Goal: Communication & Community: Answer question/provide support

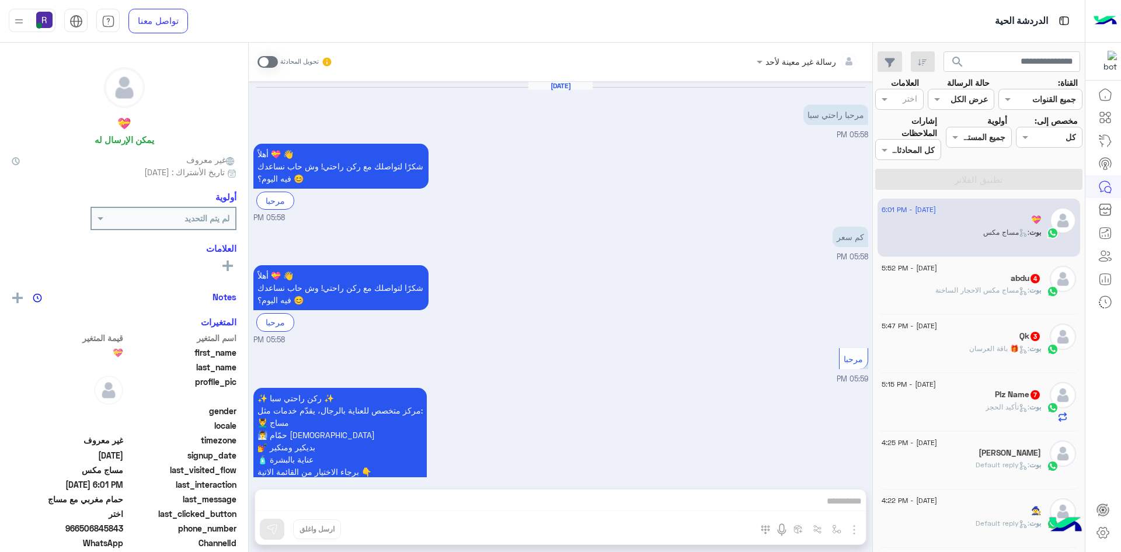
scroll to position [1586, 0]
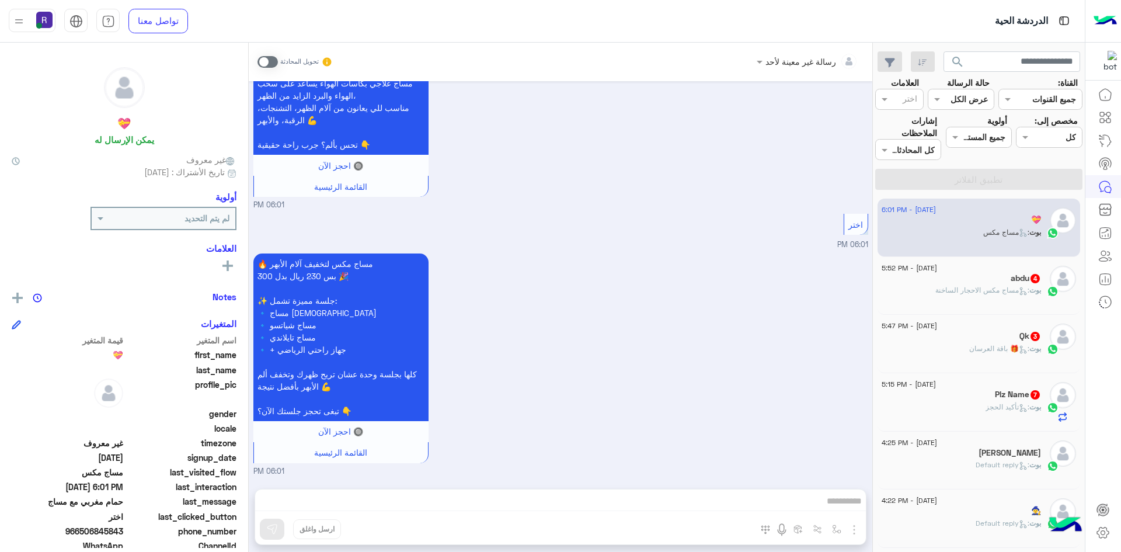
click at [977, 404] on div "بوت : تأكيد الحجز" at bounding box center [961, 412] width 159 height 20
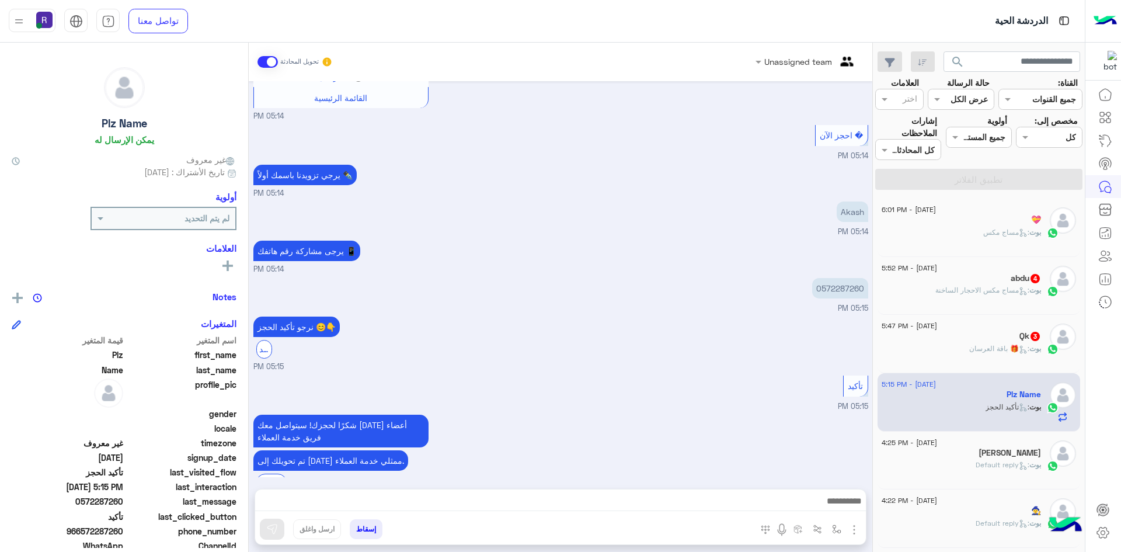
scroll to position [873, 0]
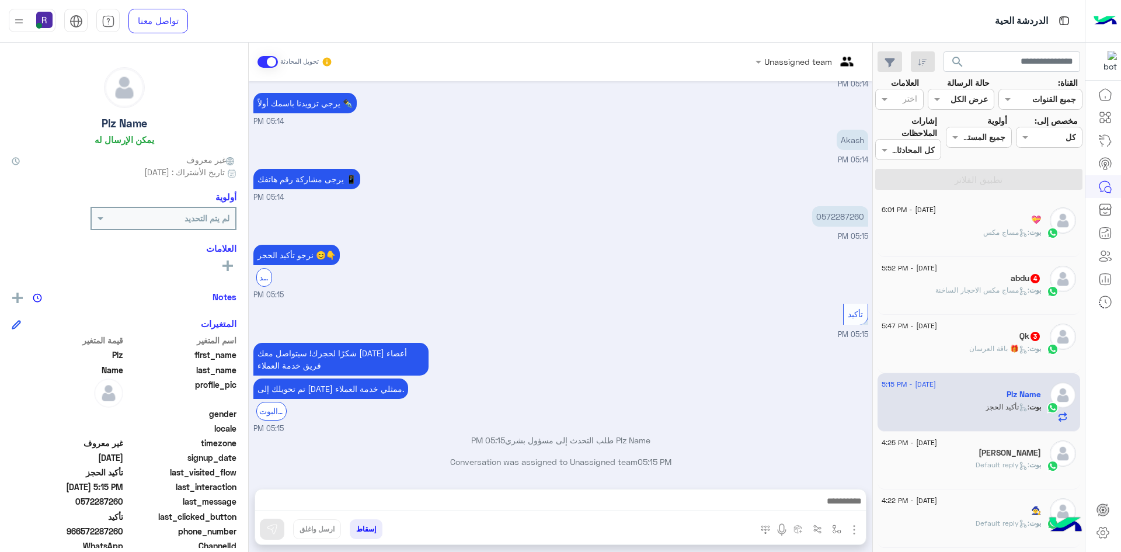
click at [998, 360] on div "بوت : 🎁 باقة العرسان" at bounding box center [961, 353] width 159 height 20
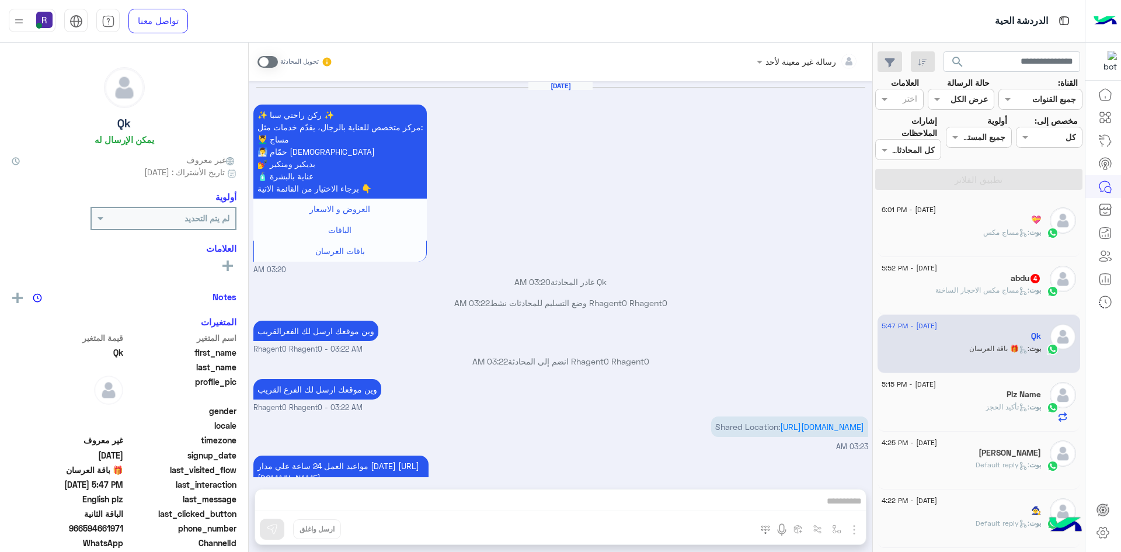
scroll to position [1296, 0]
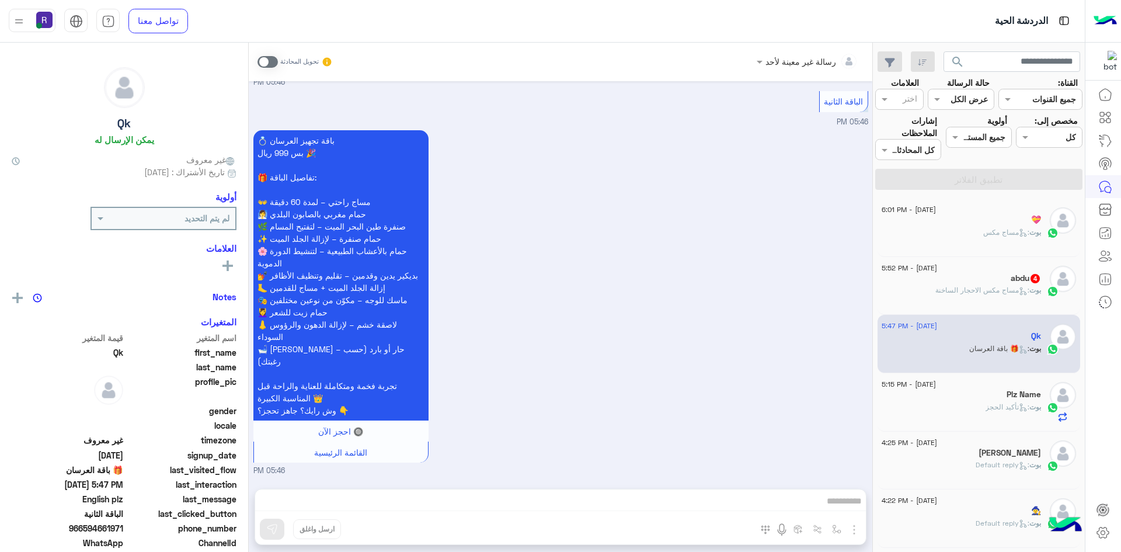
click at [969, 276] on div "abdu 4" at bounding box center [961, 279] width 159 height 12
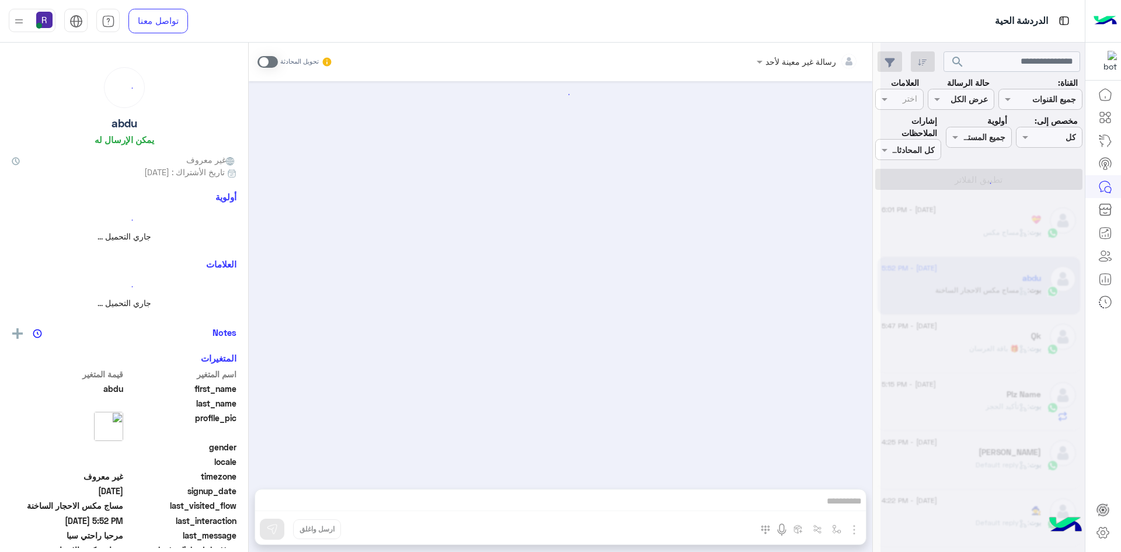
scroll to position [351, 0]
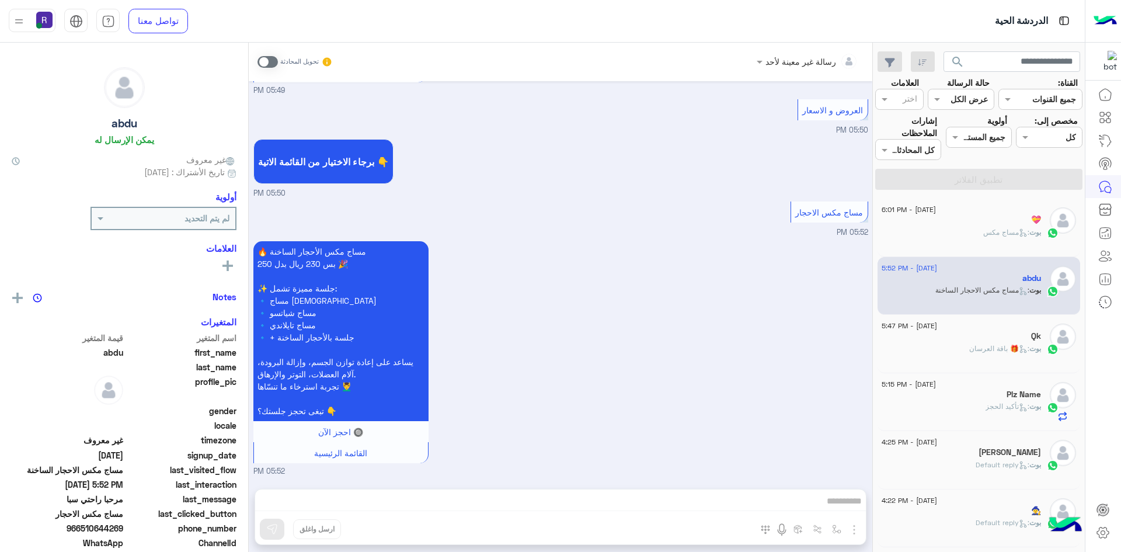
click at [949, 215] on div "💝" at bounding box center [961, 221] width 159 height 12
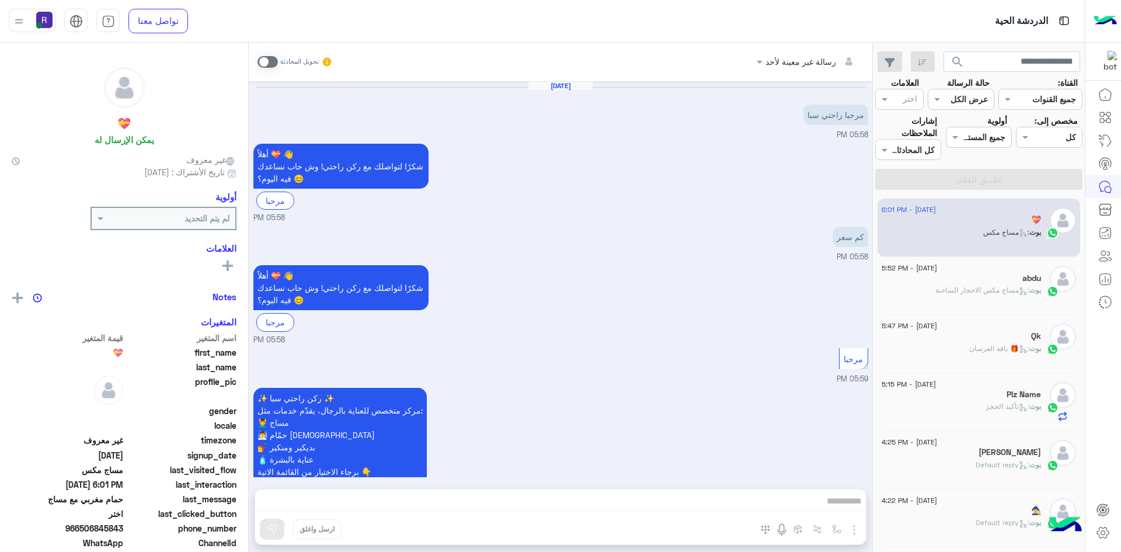
scroll to position [1586, 0]
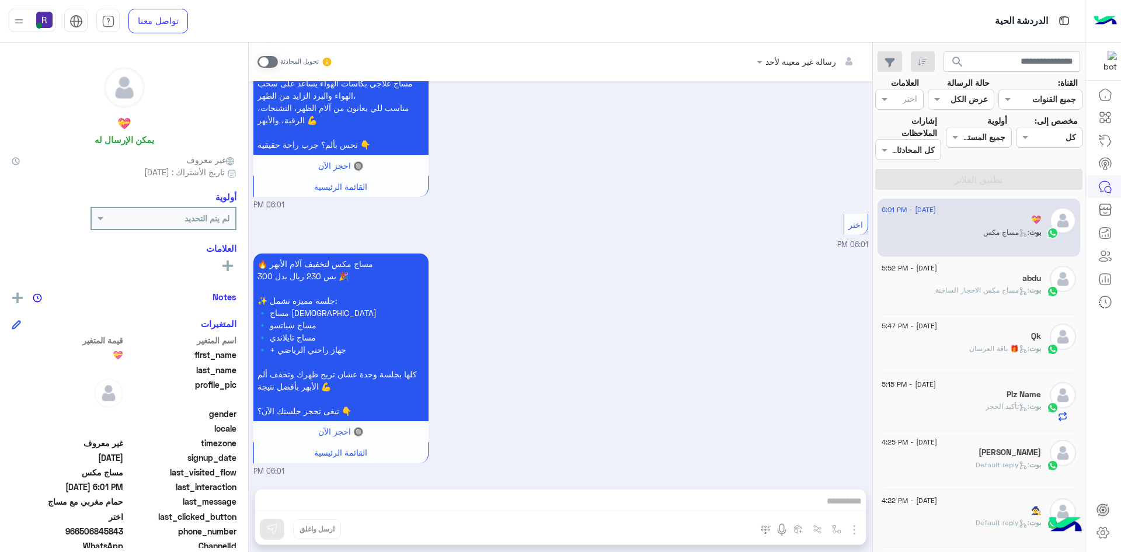
click at [1029, 282] on h5 "abdu" at bounding box center [1031, 278] width 19 height 10
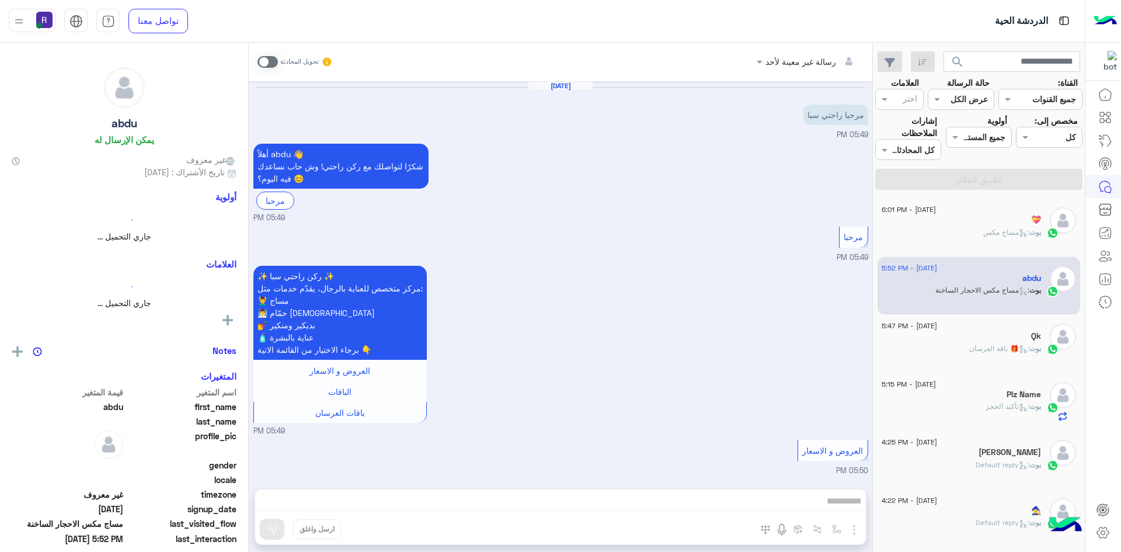
scroll to position [351, 0]
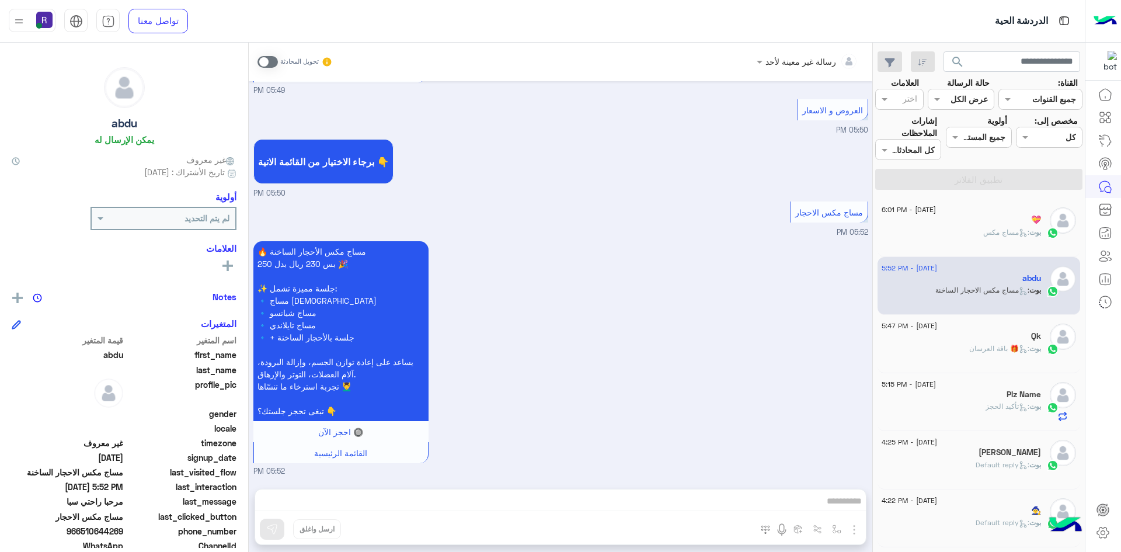
click at [994, 224] on div "💝" at bounding box center [961, 221] width 159 height 12
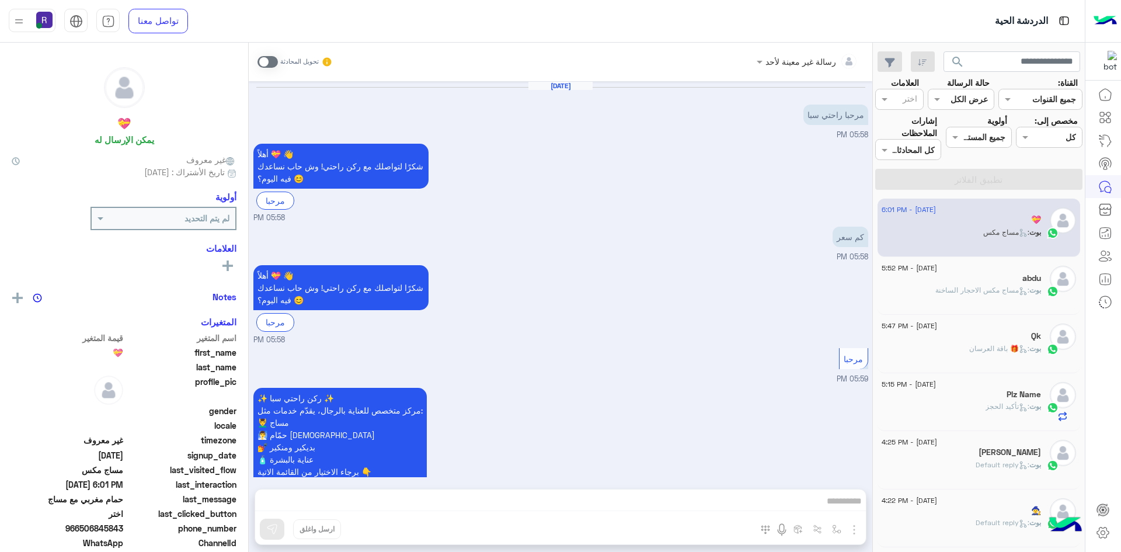
scroll to position [1586, 0]
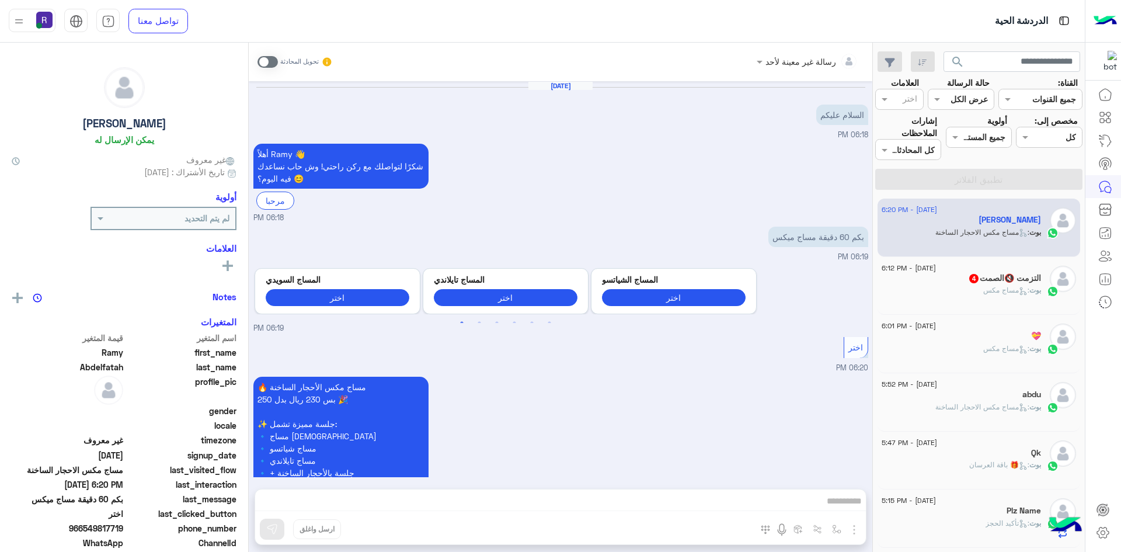
scroll to position [135, 0]
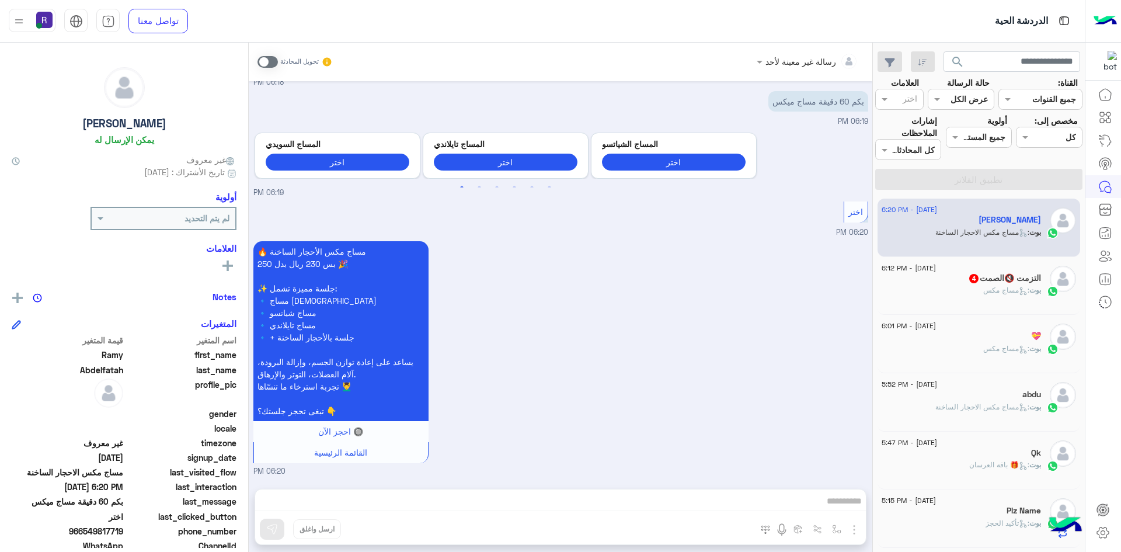
click at [273, 62] on span at bounding box center [267, 62] width 20 height 12
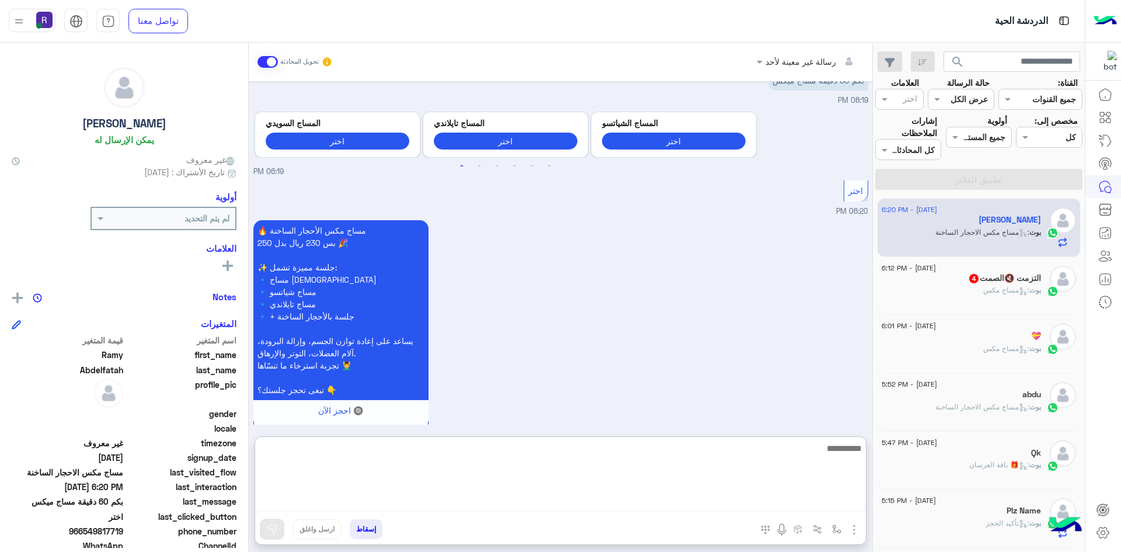
click at [465, 503] on textarea at bounding box center [560, 476] width 611 height 70
type textarea "**********"
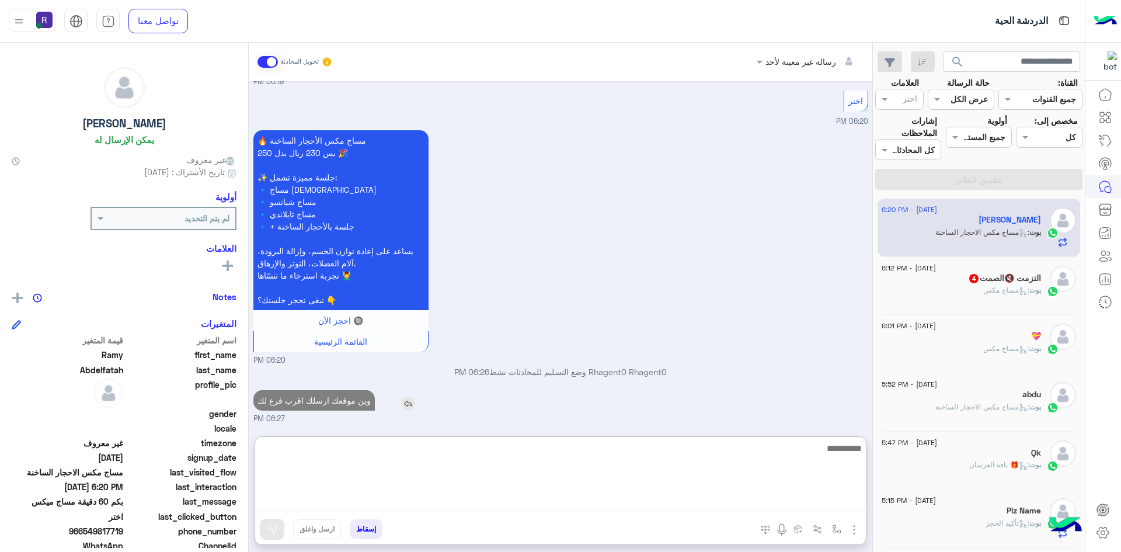
scroll to position [267, 0]
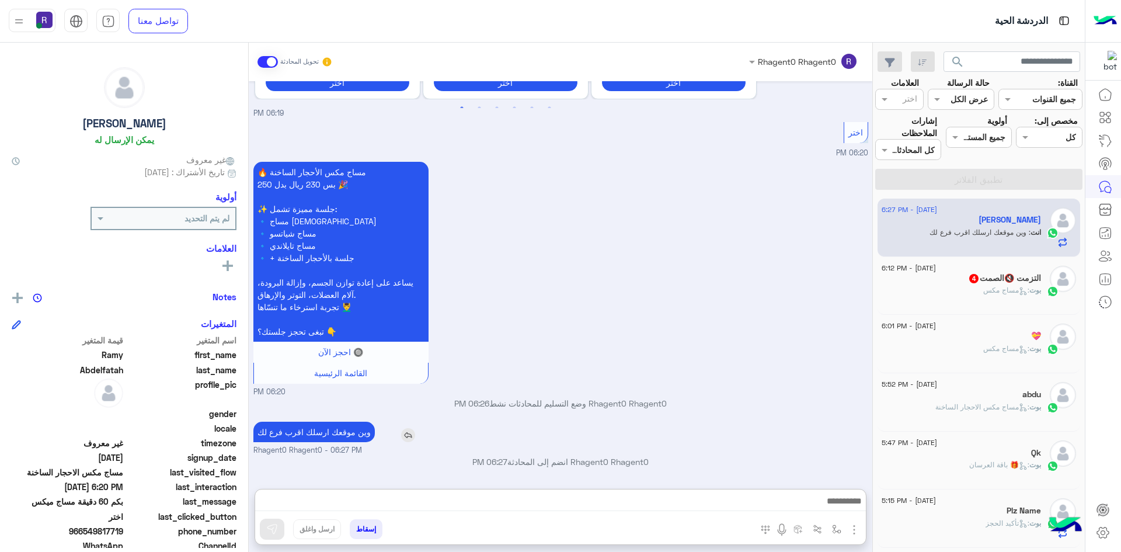
click at [354, 380] on div "Aug 15, 2025 السلام عليكم 06:18 PM أهلاً Ramy 👋 شكرًا لتواصلك مع ركن راحتي! وش …" at bounding box center [561, 279] width 624 height 396
click at [339, 427] on p "وين موقعك ارسلك اقرب فرع لك" at bounding box center [313, 432] width 121 height 20
click at [336, 427] on p "وين موقعك ارسلك اقرب فرع لك" at bounding box center [313, 432] width 121 height 20
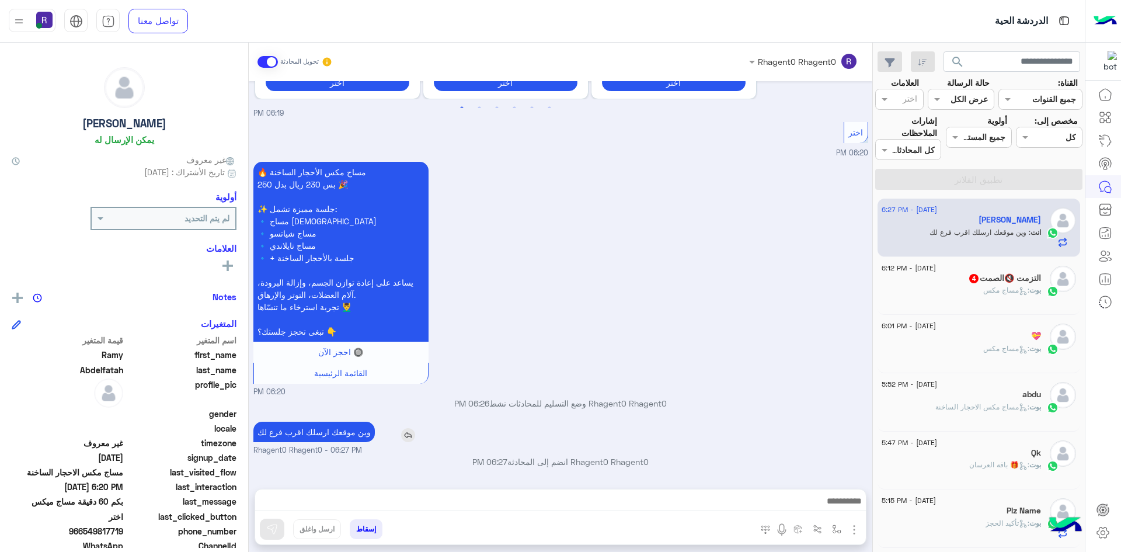
click at [336, 427] on p "وين موقعك ارسلك اقرب فرع لك" at bounding box center [313, 432] width 121 height 20
copy app-msgs-text
click at [997, 295] on p "بوت : مساج مكس" at bounding box center [1012, 290] width 58 height 11
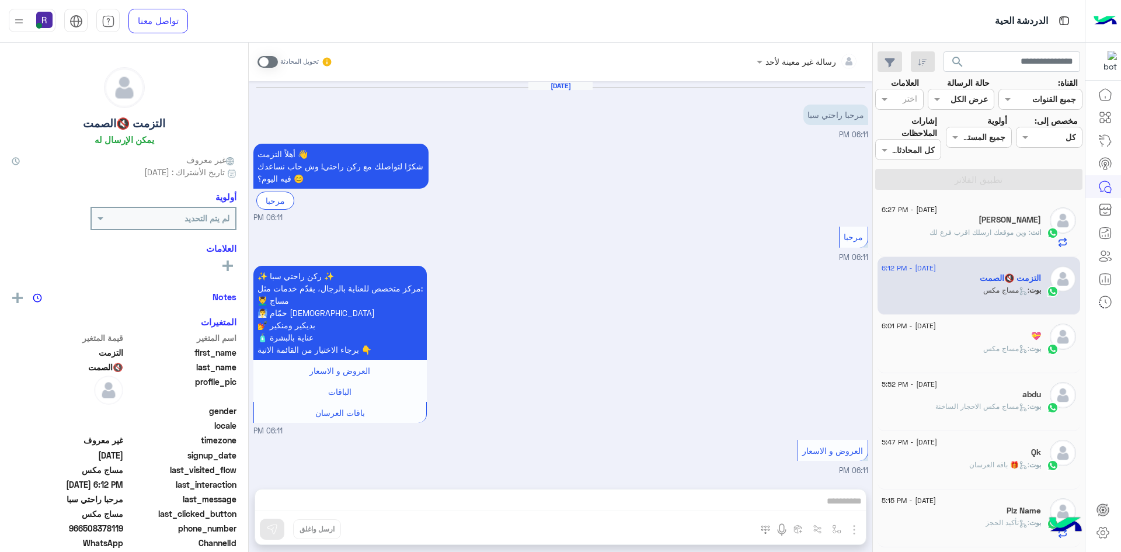
scroll to position [339, 0]
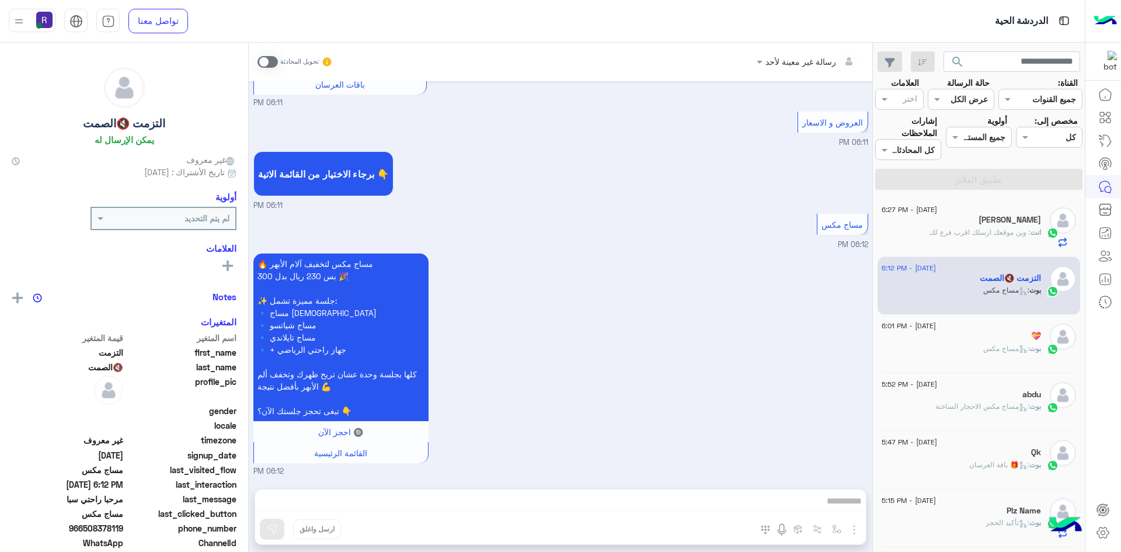
click at [274, 62] on span at bounding box center [267, 62] width 20 height 12
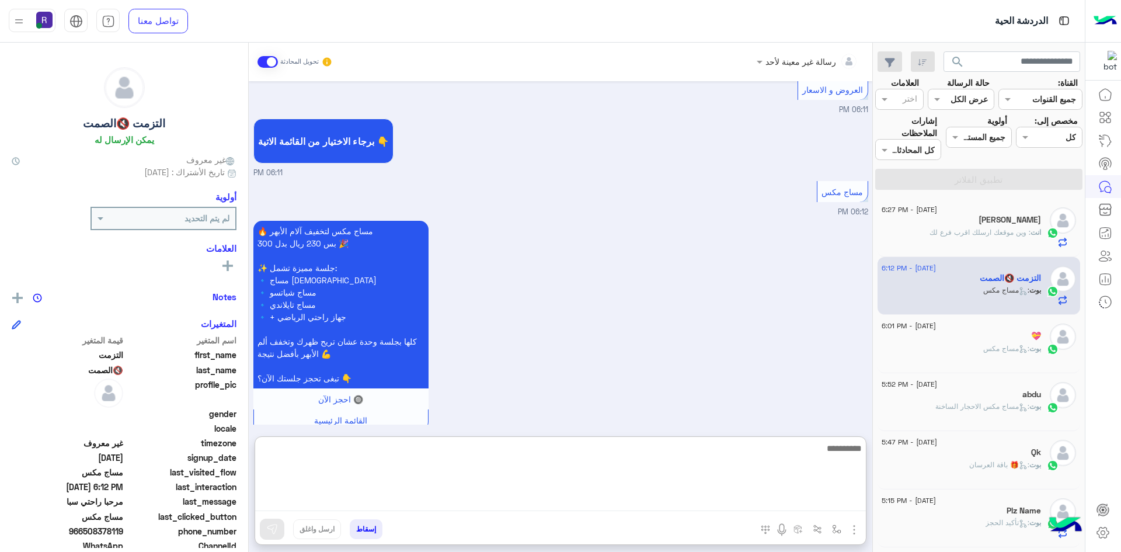
paste textarea "**********"
type textarea "**********"
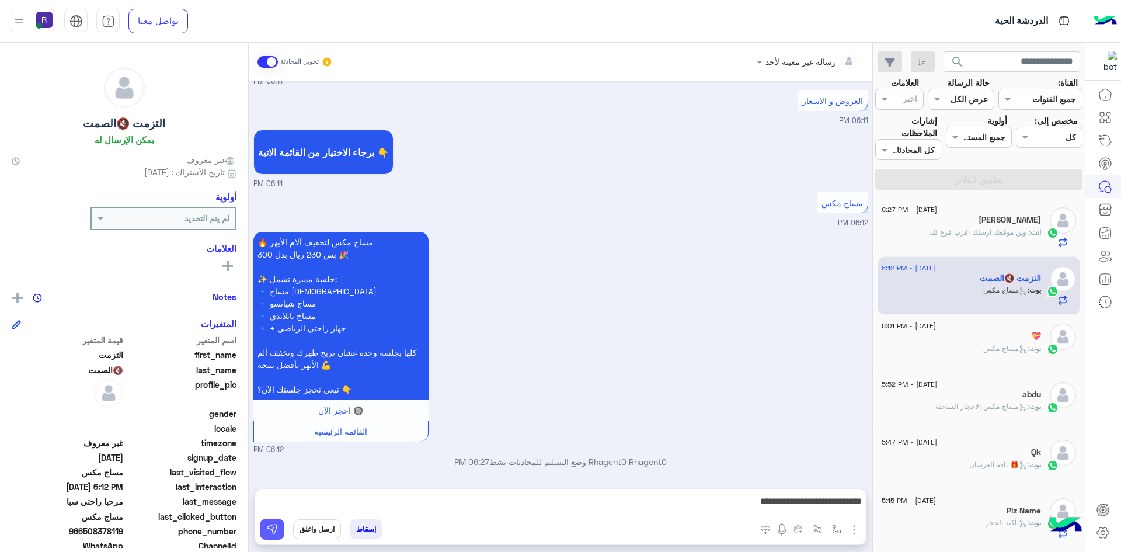
click at [280, 520] on button at bounding box center [272, 528] width 25 height 21
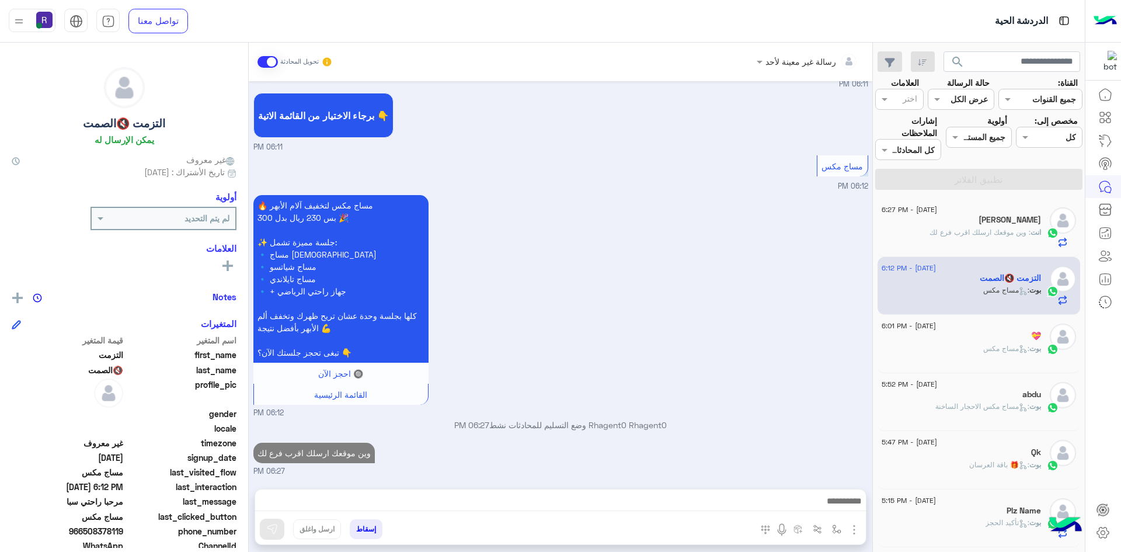
scroll to position [419, 0]
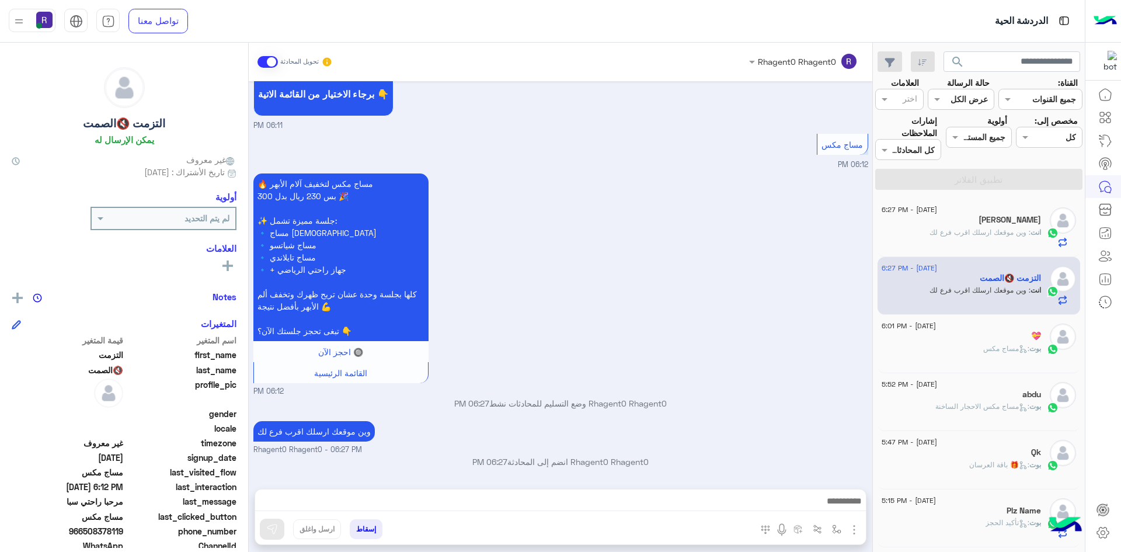
click at [993, 223] on h5 "[PERSON_NAME]" at bounding box center [1010, 220] width 62 height 10
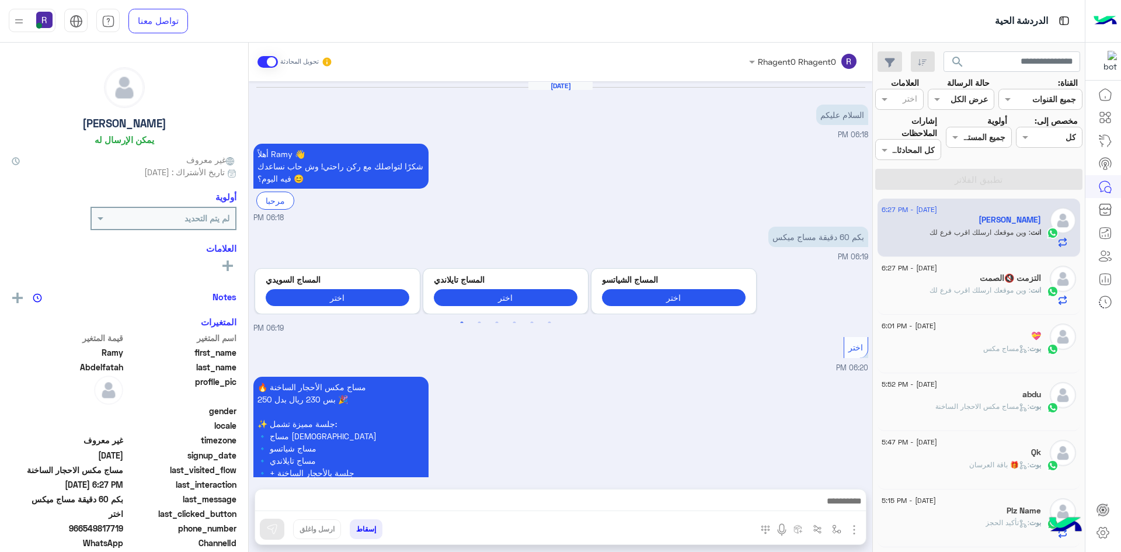
scroll to position [215, 0]
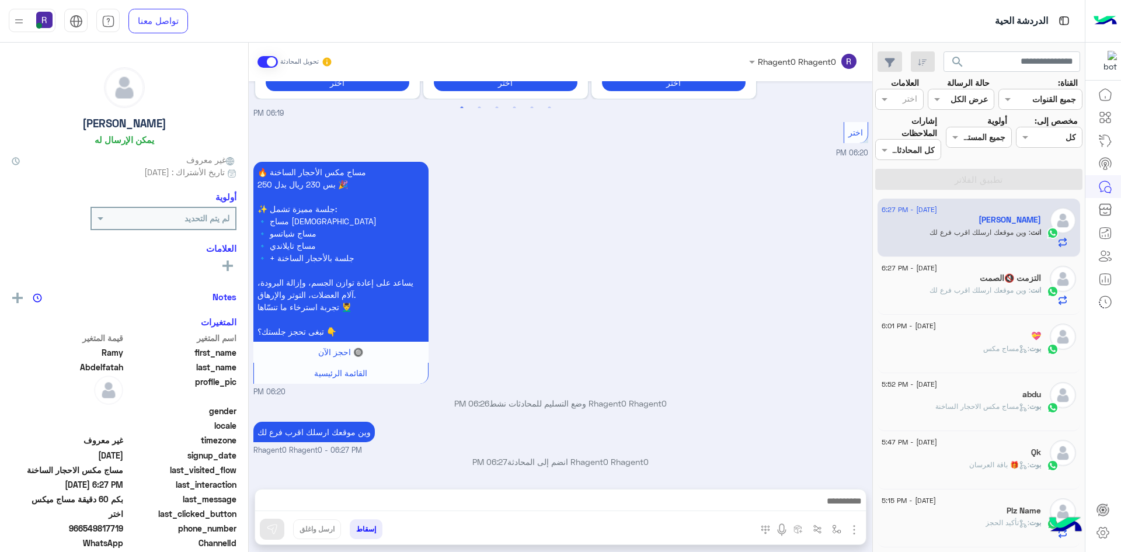
click at [952, 340] on div "💝" at bounding box center [961, 337] width 159 height 12
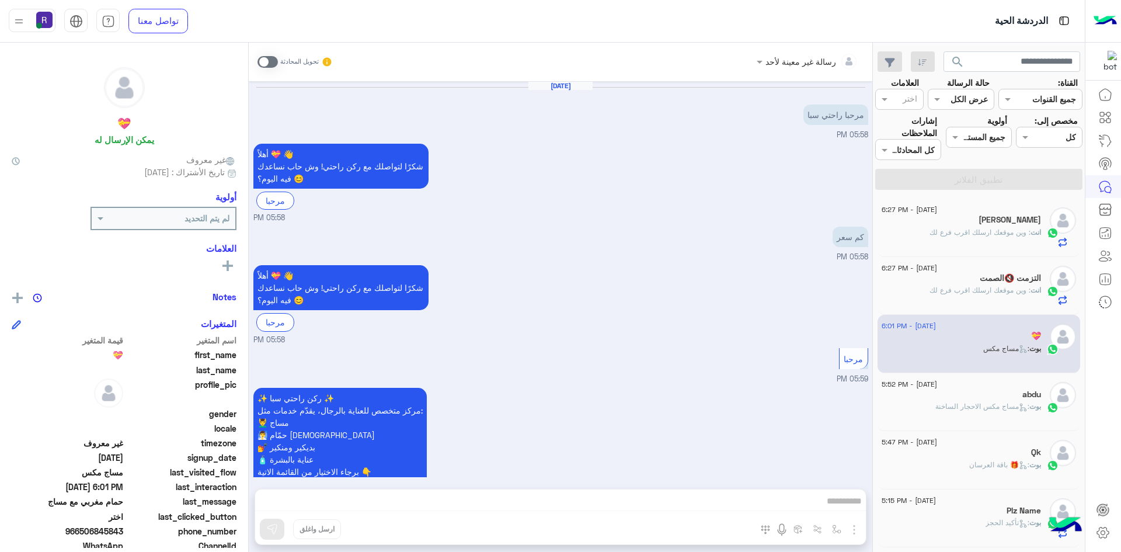
scroll to position [1586, 0]
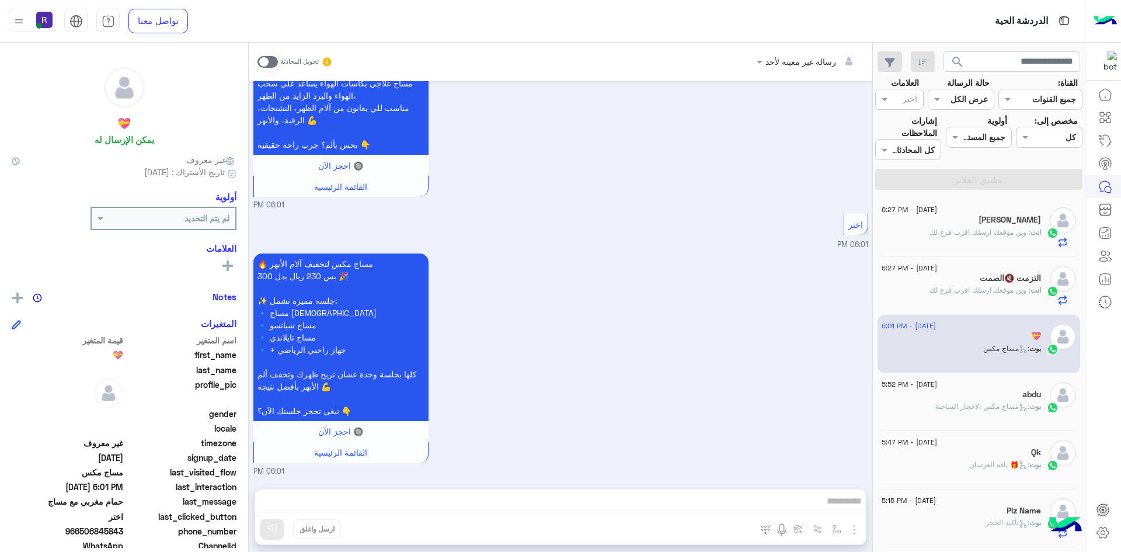
click at [276, 59] on span at bounding box center [267, 62] width 20 height 12
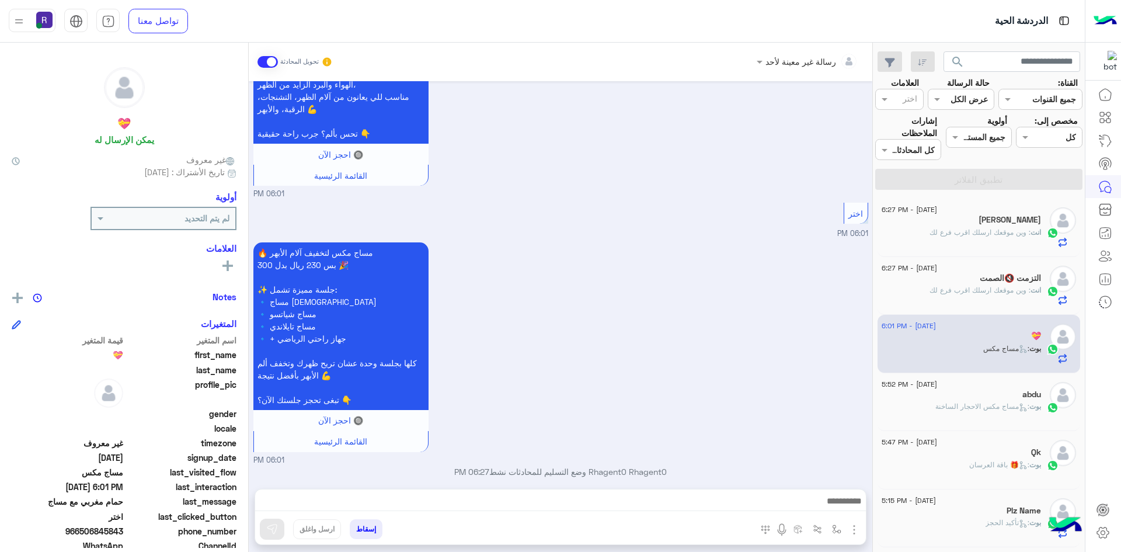
scroll to position [1607, 0]
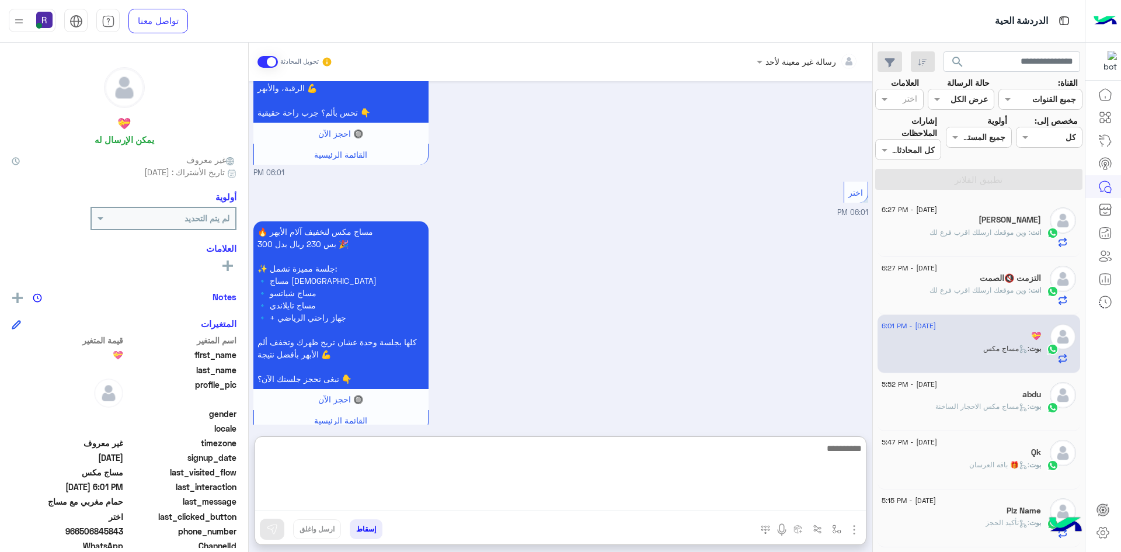
paste textarea "**********"
type textarea "**********"
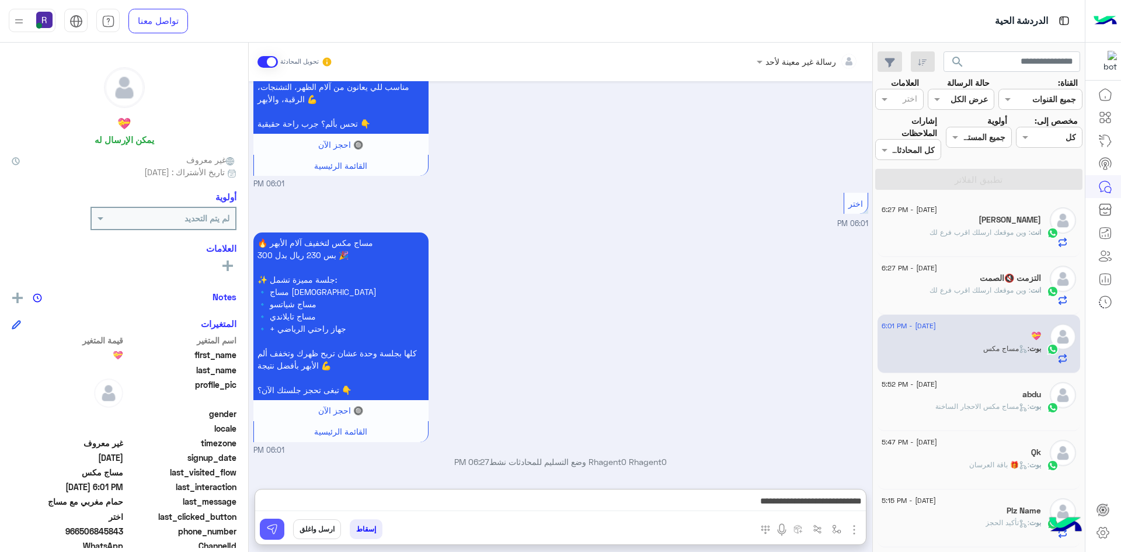
click at [270, 524] on img at bounding box center [272, 529] width 12 height 12
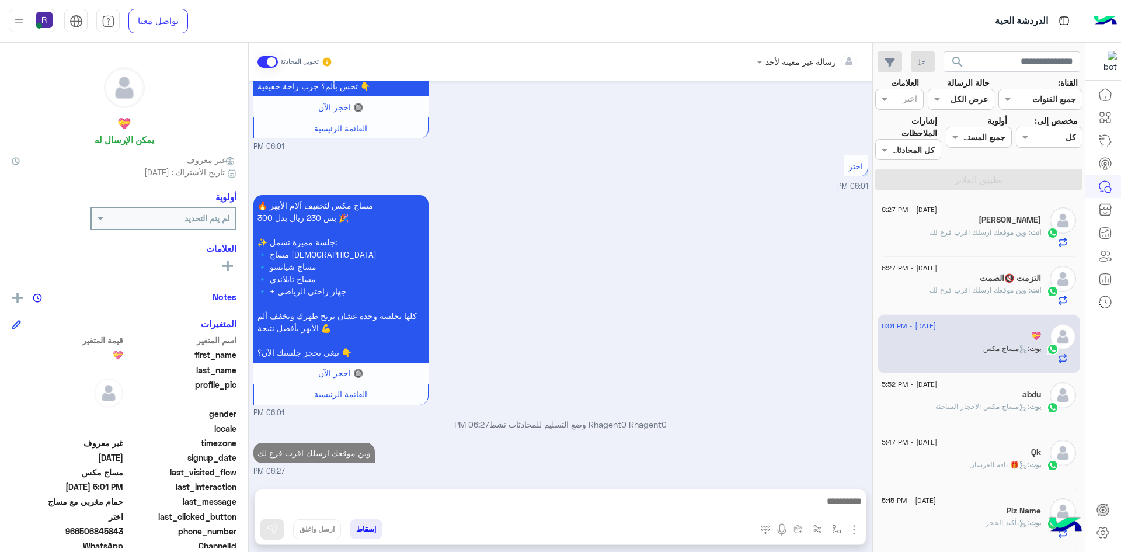
scroll to position [1645, 0]
click at [959, 402] on span ": مساج مكس الاحجار الساخنة" at bounding box center [982, 406] width 94 height 9
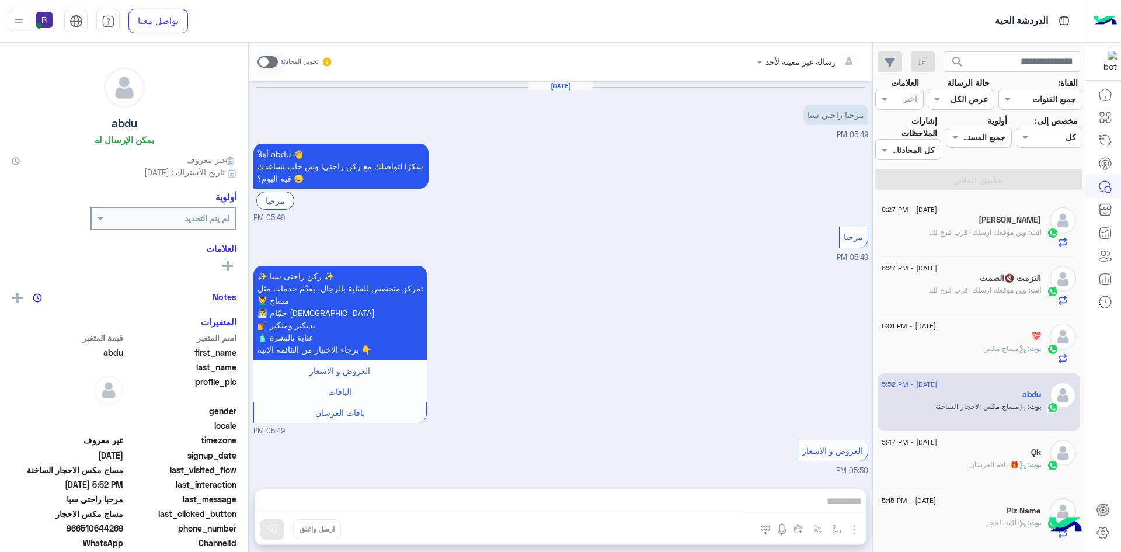
scroll to position [351, 0]
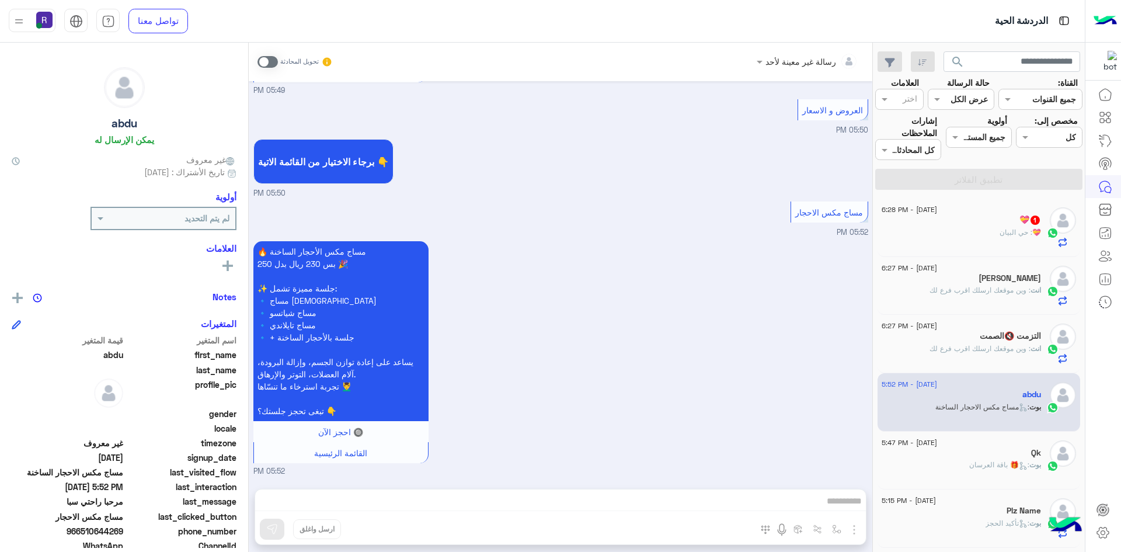
click at [994, 243] on div "💝 : حي البيان" at bounding box center [961, 237] width 159 height 20
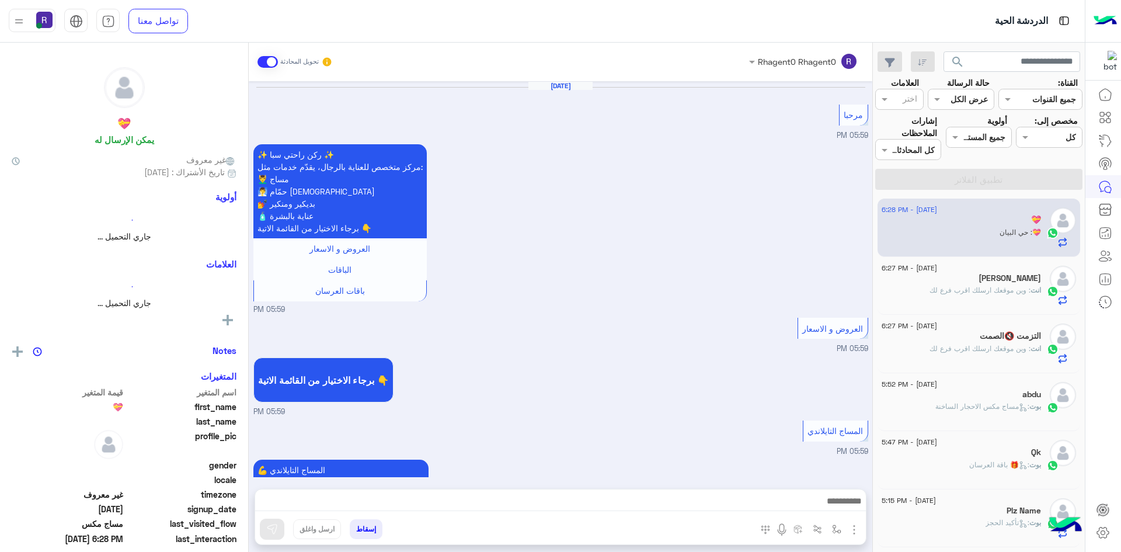
scroll to position [1461, 0]
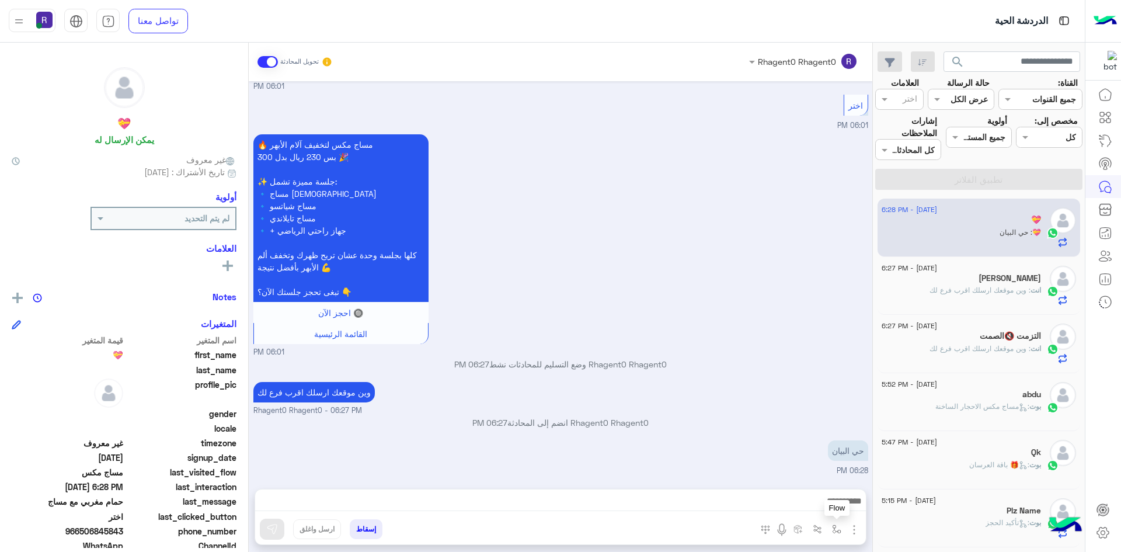
click at [838, 532] on img "button" at bounding box center [836, 528] width 9 height 9
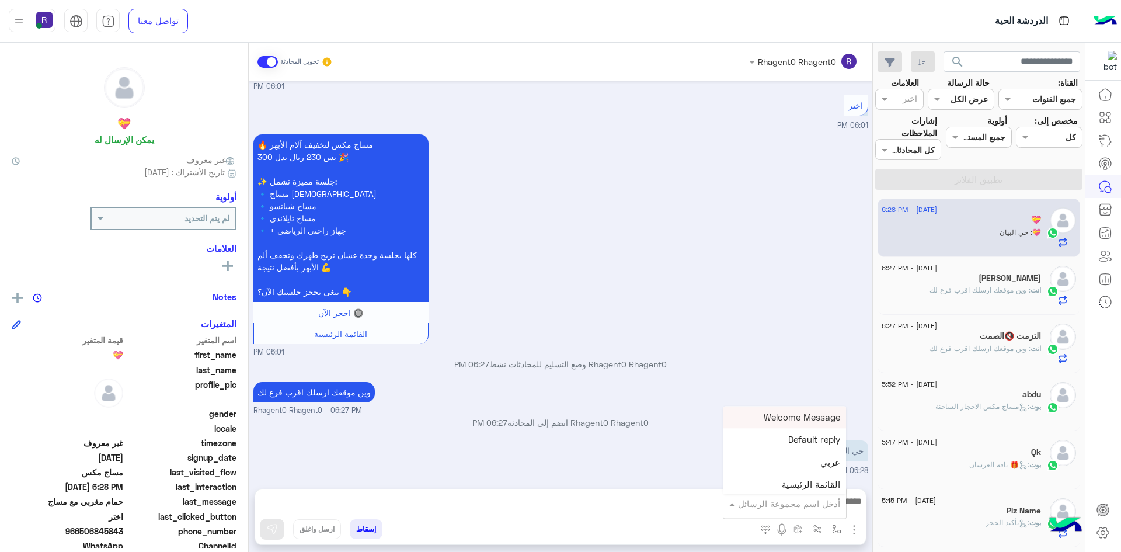
click at [827, 509] on div "أدخل اسم مجموعة الرسائل" at bounding box center [789, 503] width 102 height 13
click at [808, 454] on div "الجنادرية" at bounding box center [784, 445] width 123 height 23
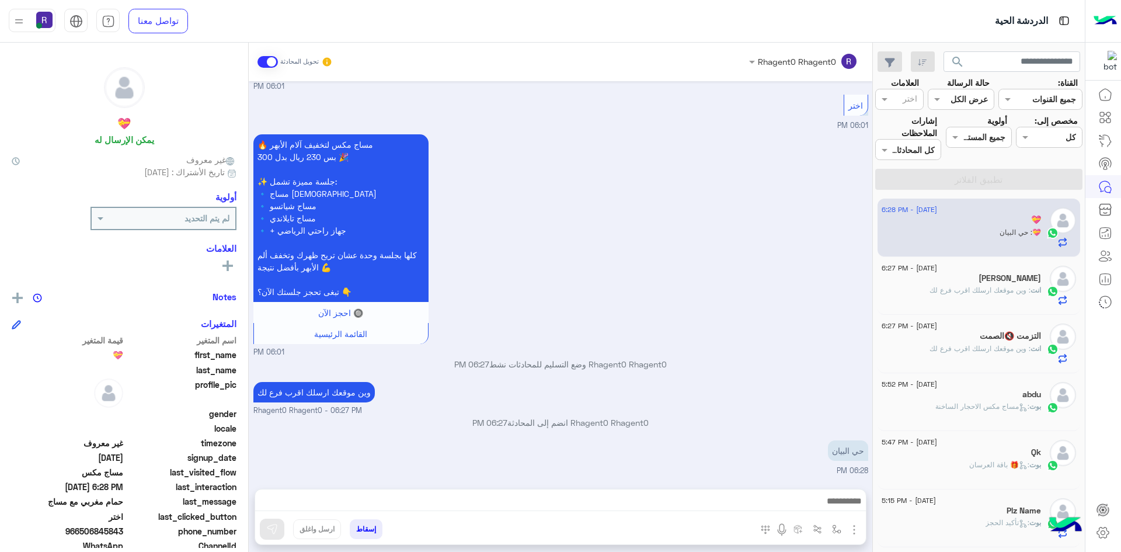
type textarea "*********"
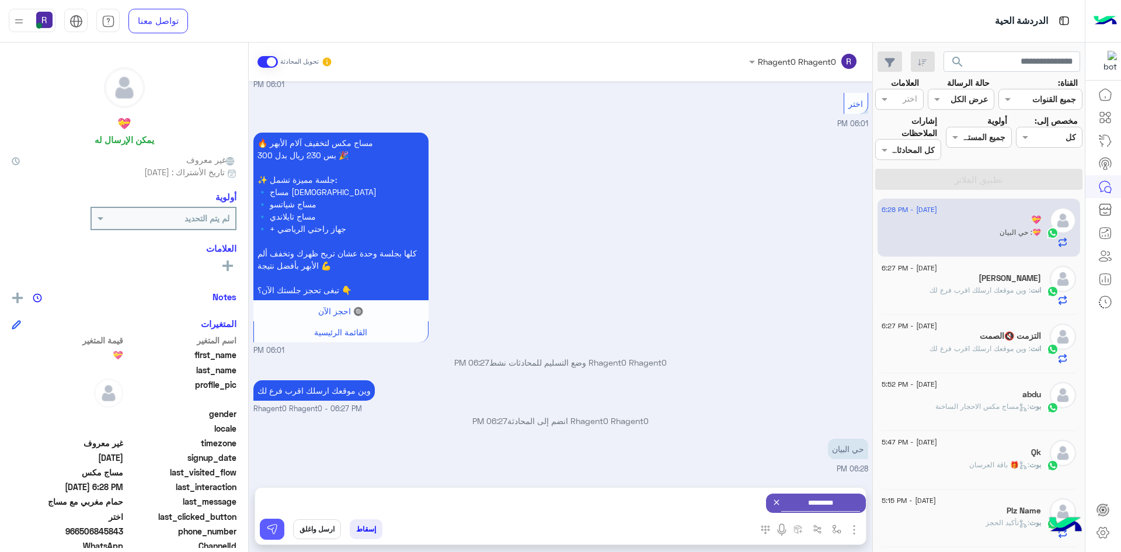
click at [270, 534] on img at bounding box center [272, 529] width 12 height 12
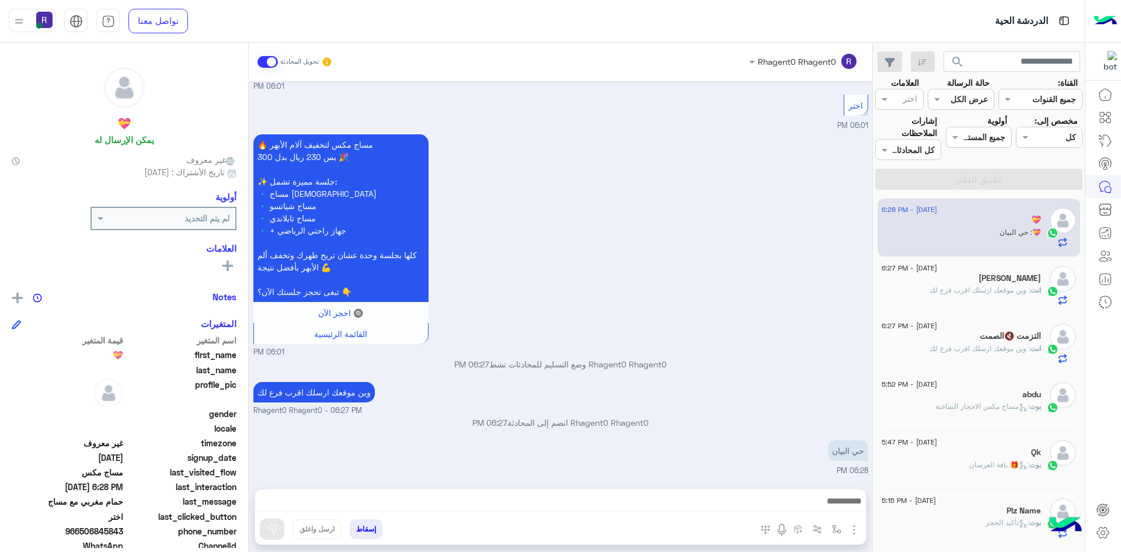
scroll to position [1461, 0]
click at [997, 281] on h5 "[PERSON_NAME]" at bounding box center [1010, 278] width 62 height 10
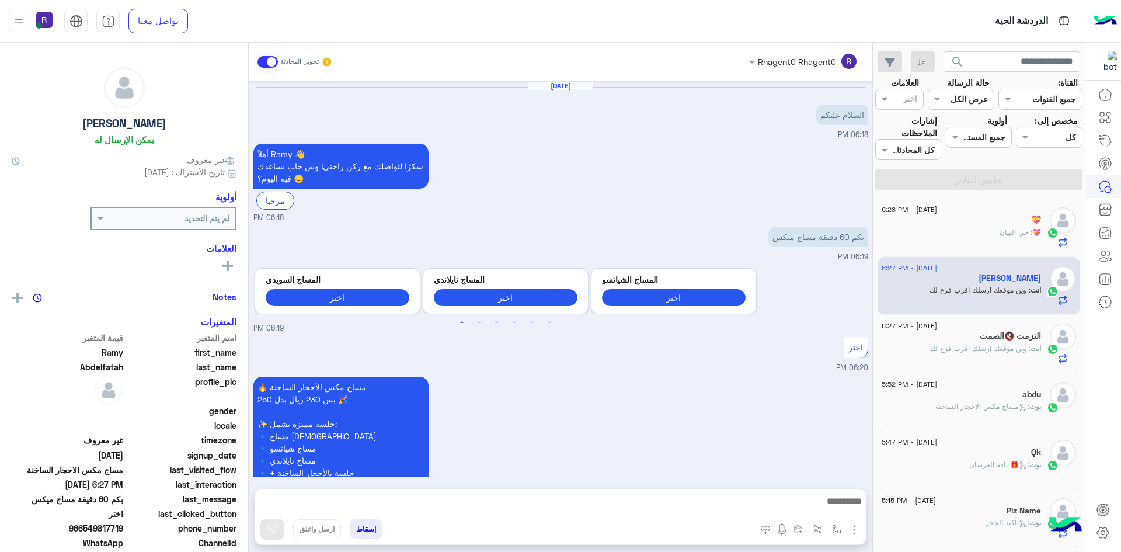
scroll to position [215, 0]
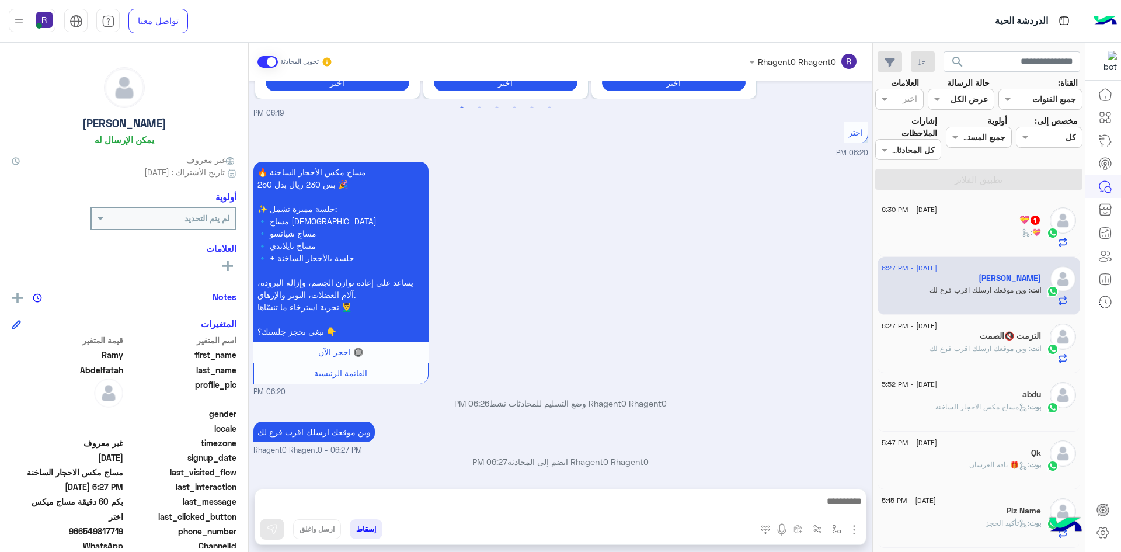
click at [1010, 241] on div "💝 :" at bounding box center [961, 237] width 159 height 20
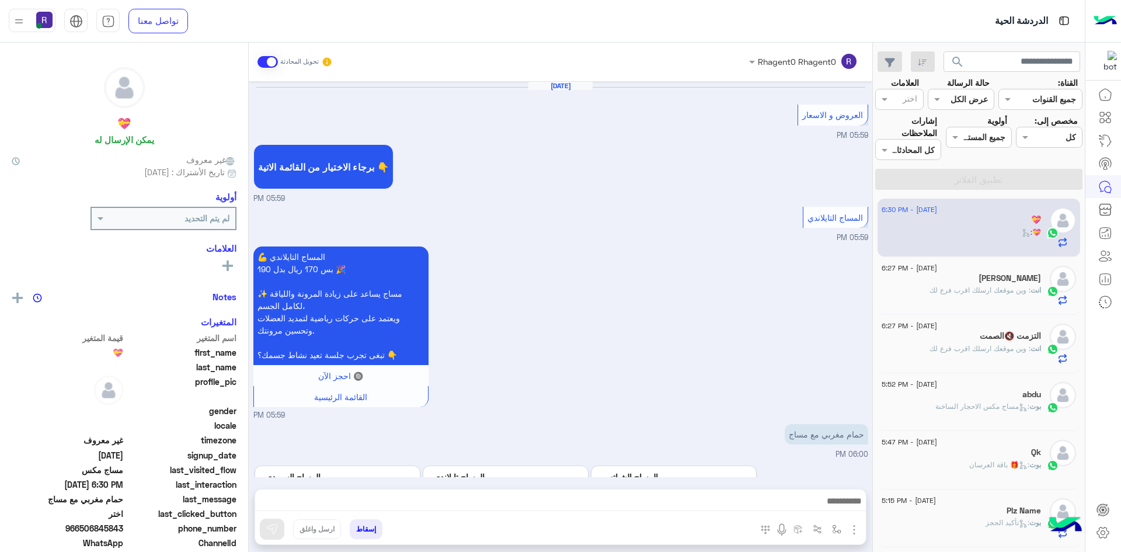
scroll to position [1391, 0]
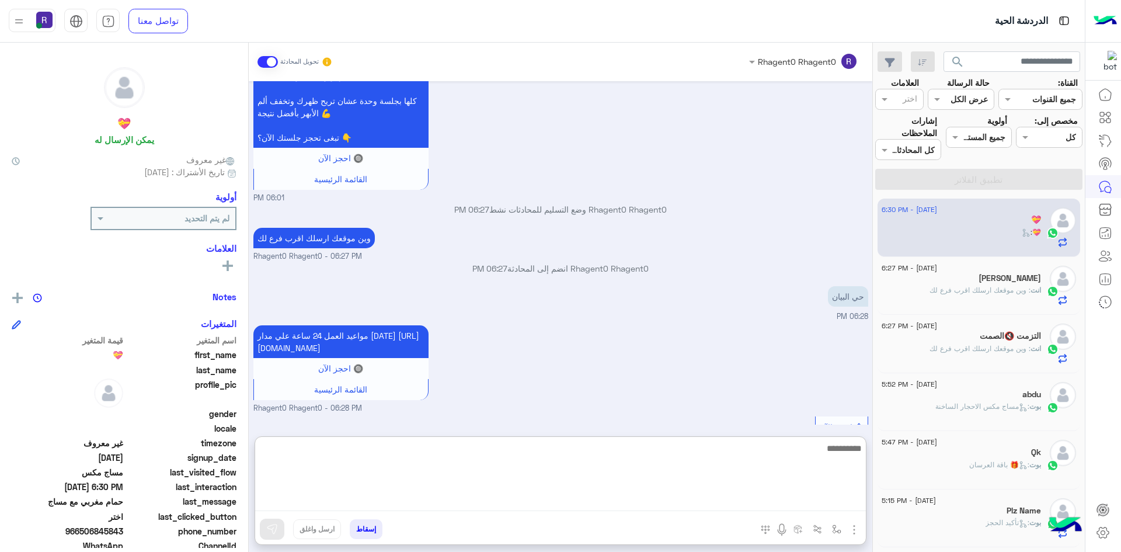
click at [523, 506] on textarea at bounding box center [560, 476] width 611 height 70
type textarea "*********"
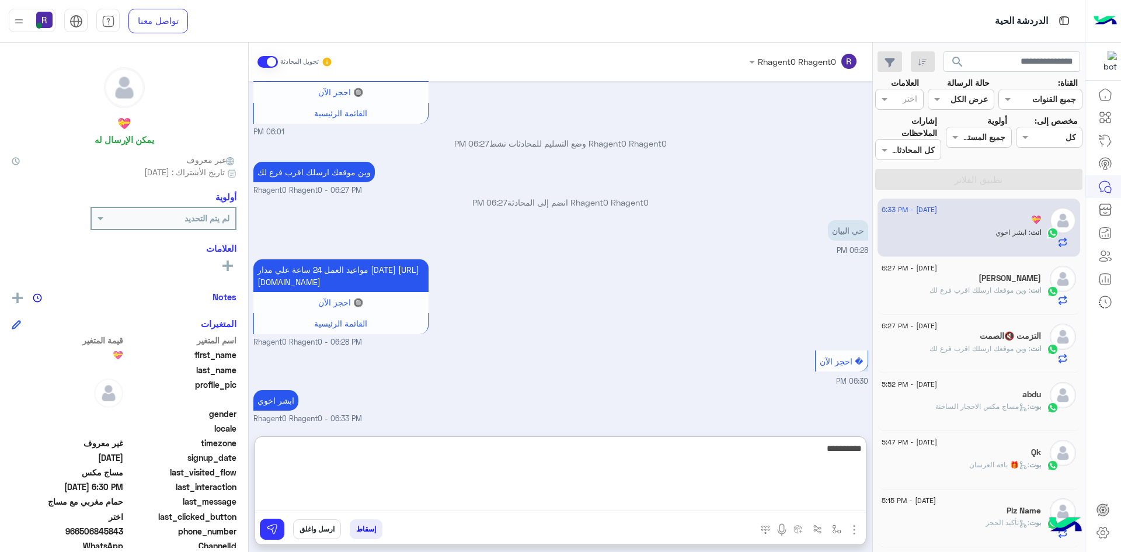
type textarea "**********"
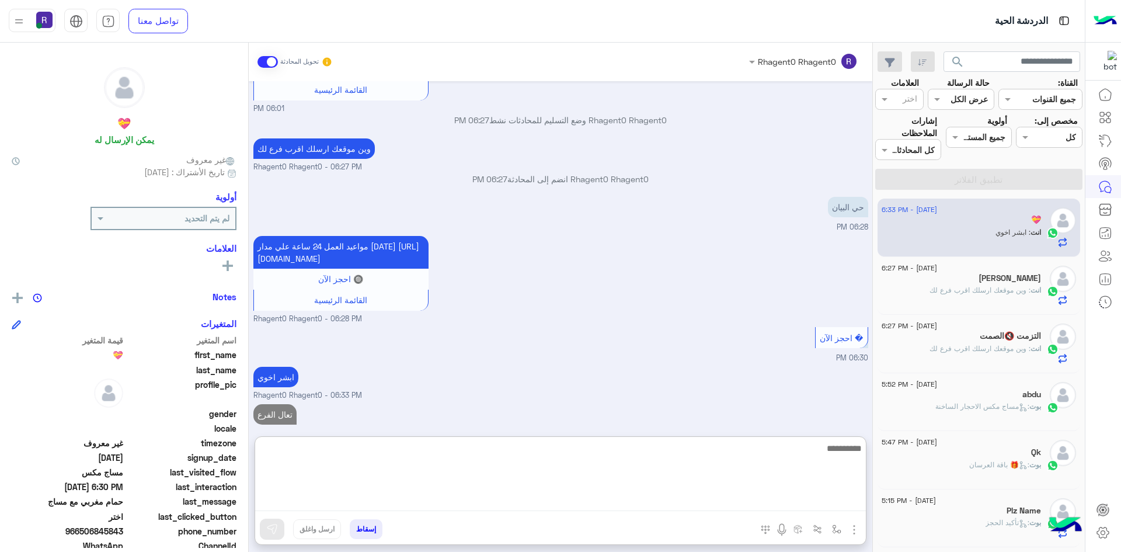
scroll to position [1518, 0]
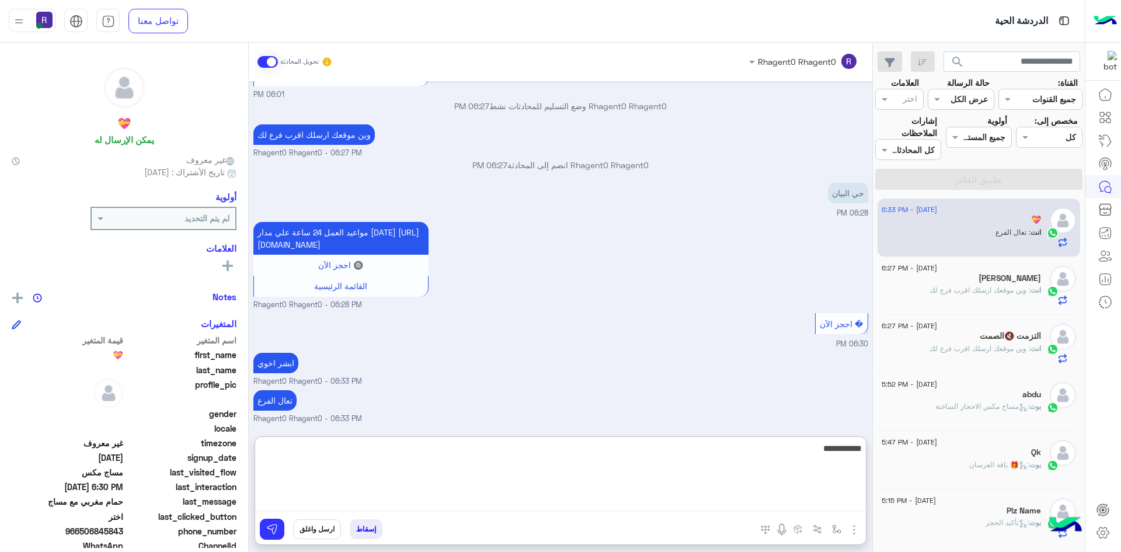
type textarea "**********"
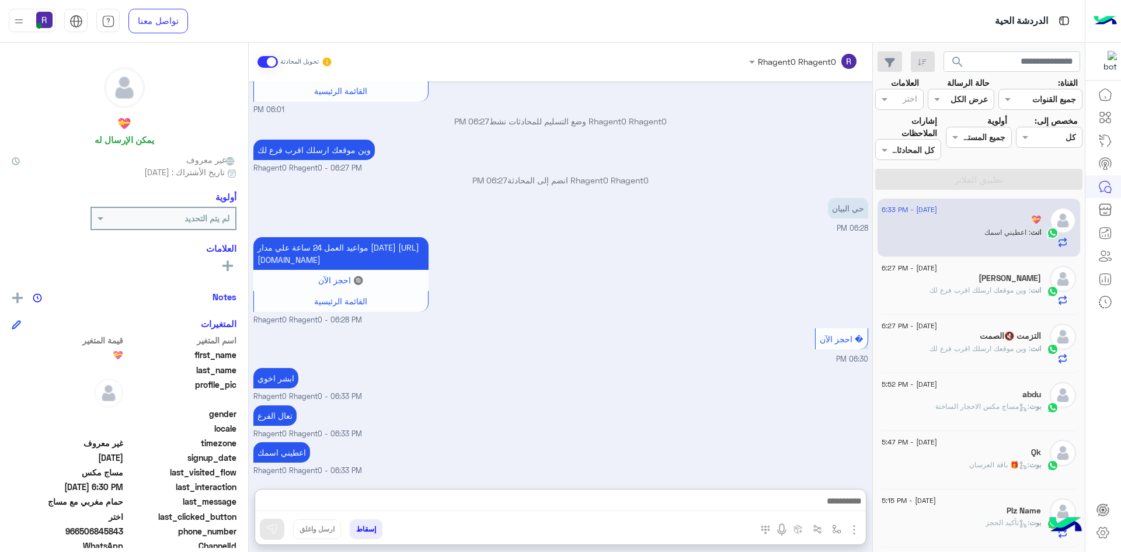
click at [628, 402] on div "تعال الفرع Rhagent0 Rhagent0 - 06:33 PM" at bounding box center [560, 420] width 615 height 37
click at [1015, 283] on div "[PERSON_NAME]" at bounding box center [961, 279] width 159 height 12
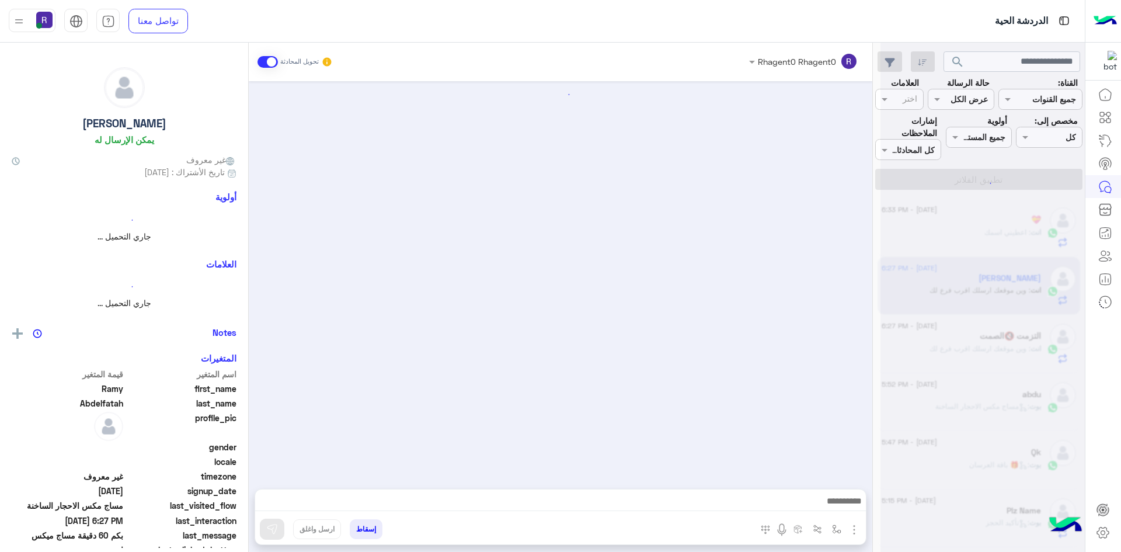
scroll to position [215, 0]
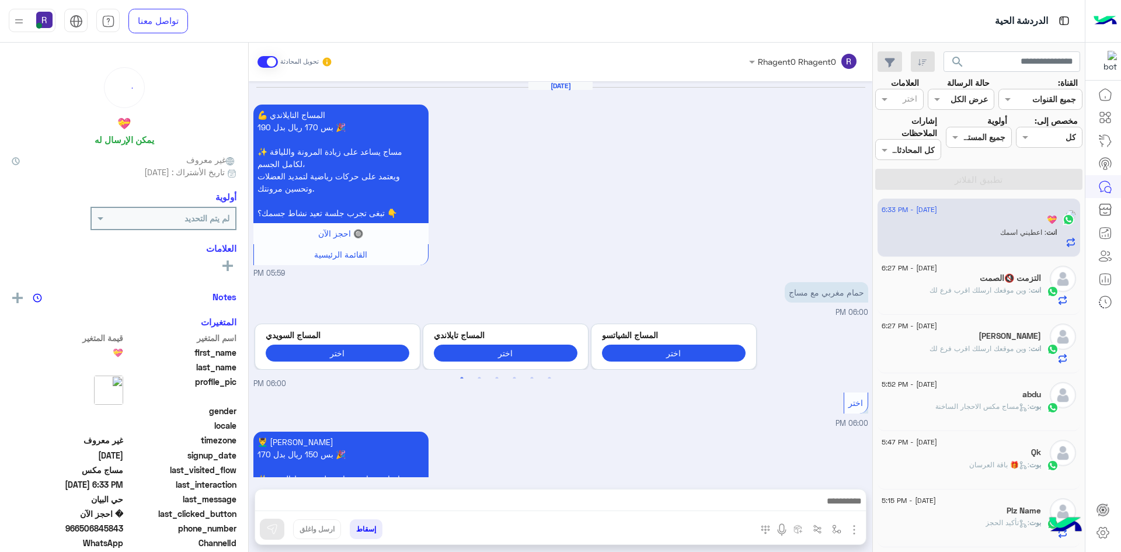
scroll to position [1350, 0]
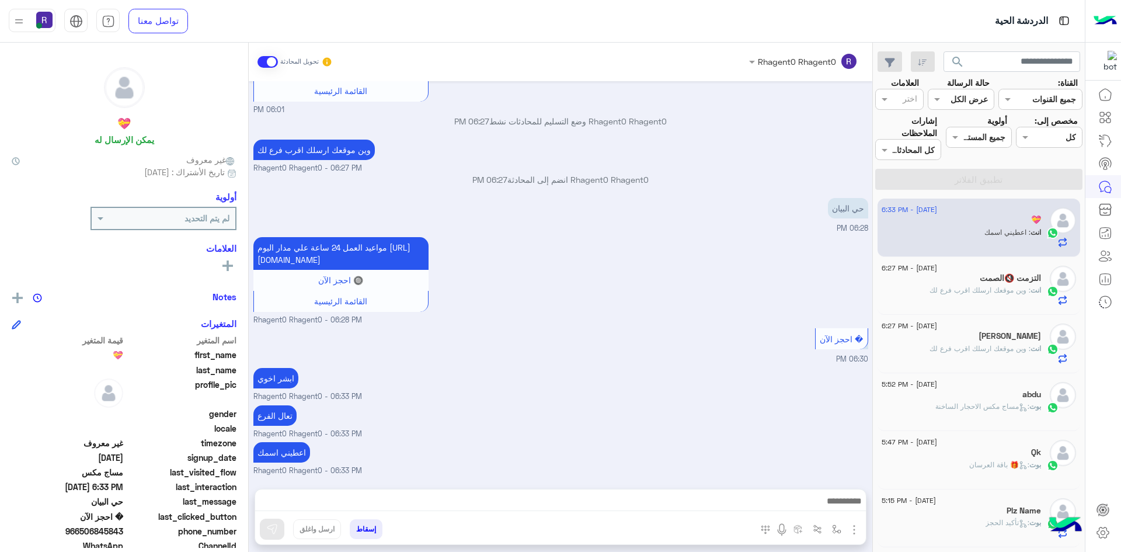
click at [989, 297] on div "انت : وين موقعك ارسلك اقرب فرع لك" at bounding box center [961, 295] width 159 height 20
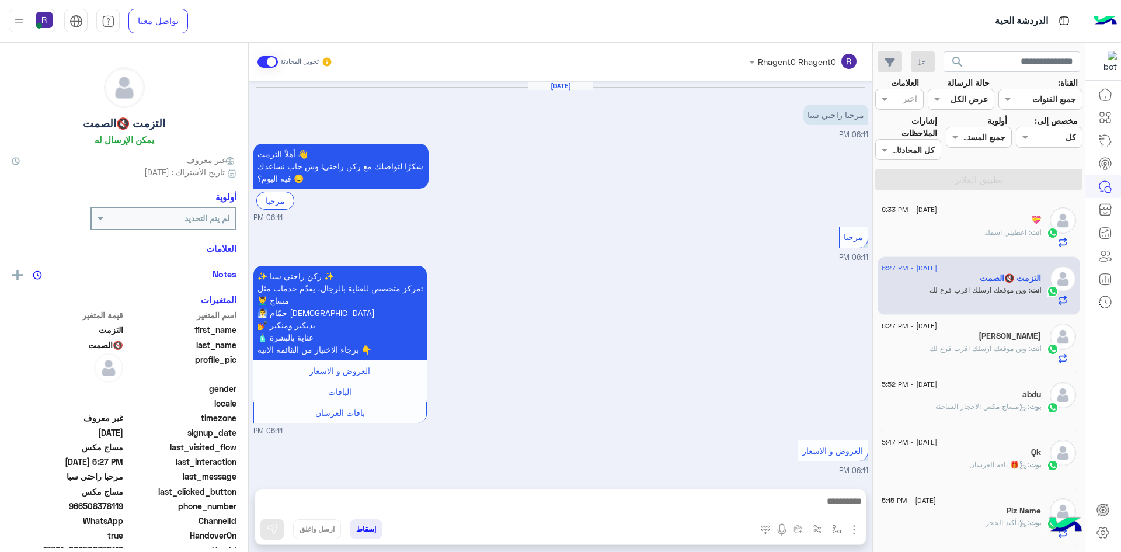
scroll to position [419, 0]
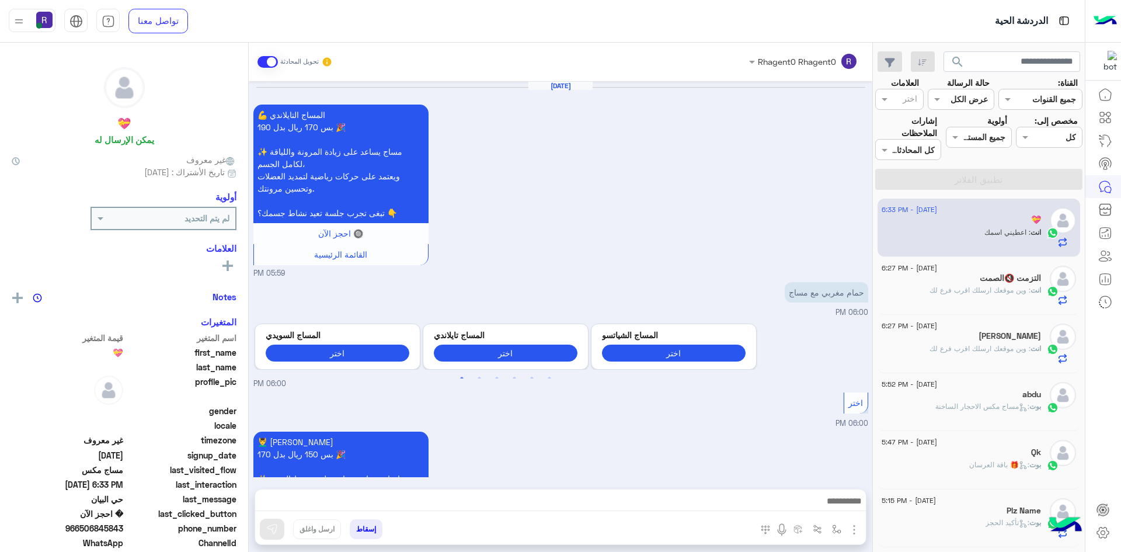
scroll to position [1350, 0]
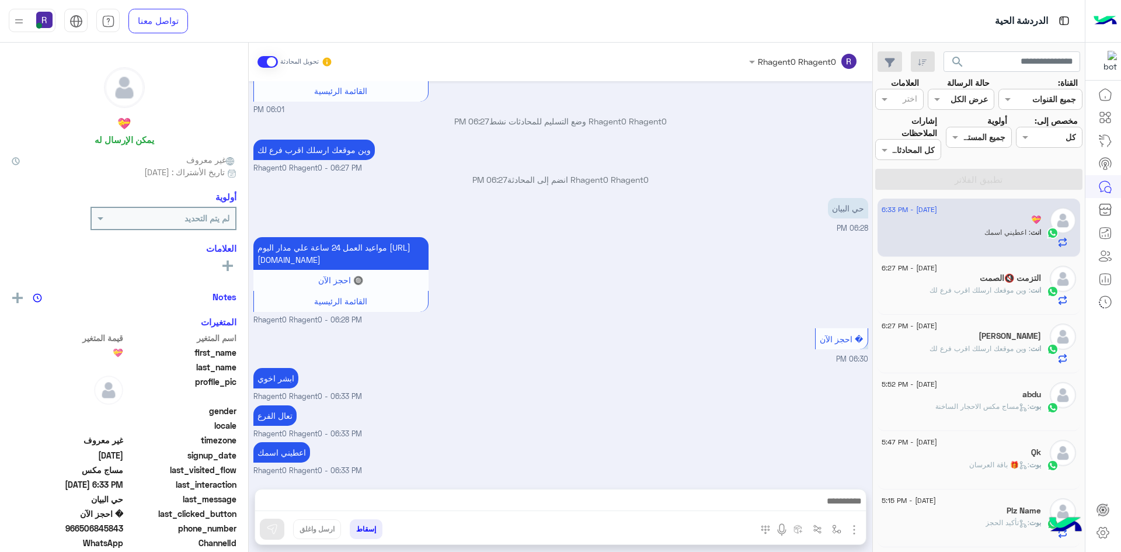
click at [976, 287] on span ": وين موقعك ارسلك اقرب فرع لك" at bounding box center [980, 290] width 101 height 9
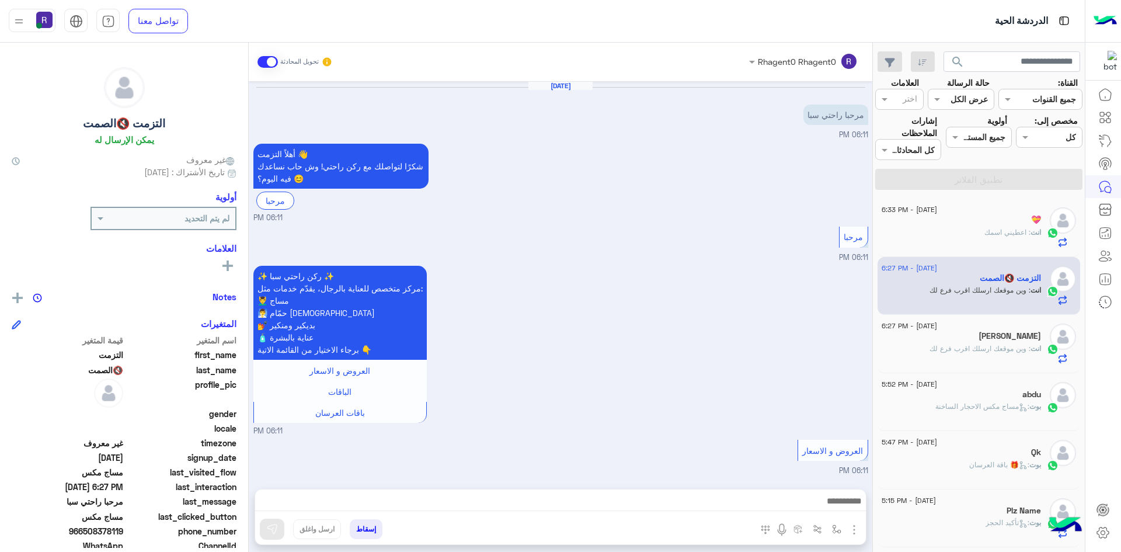
scroll to position [419, 0]
